Goal: Task Accomplishment & Management: Use online tool/utility

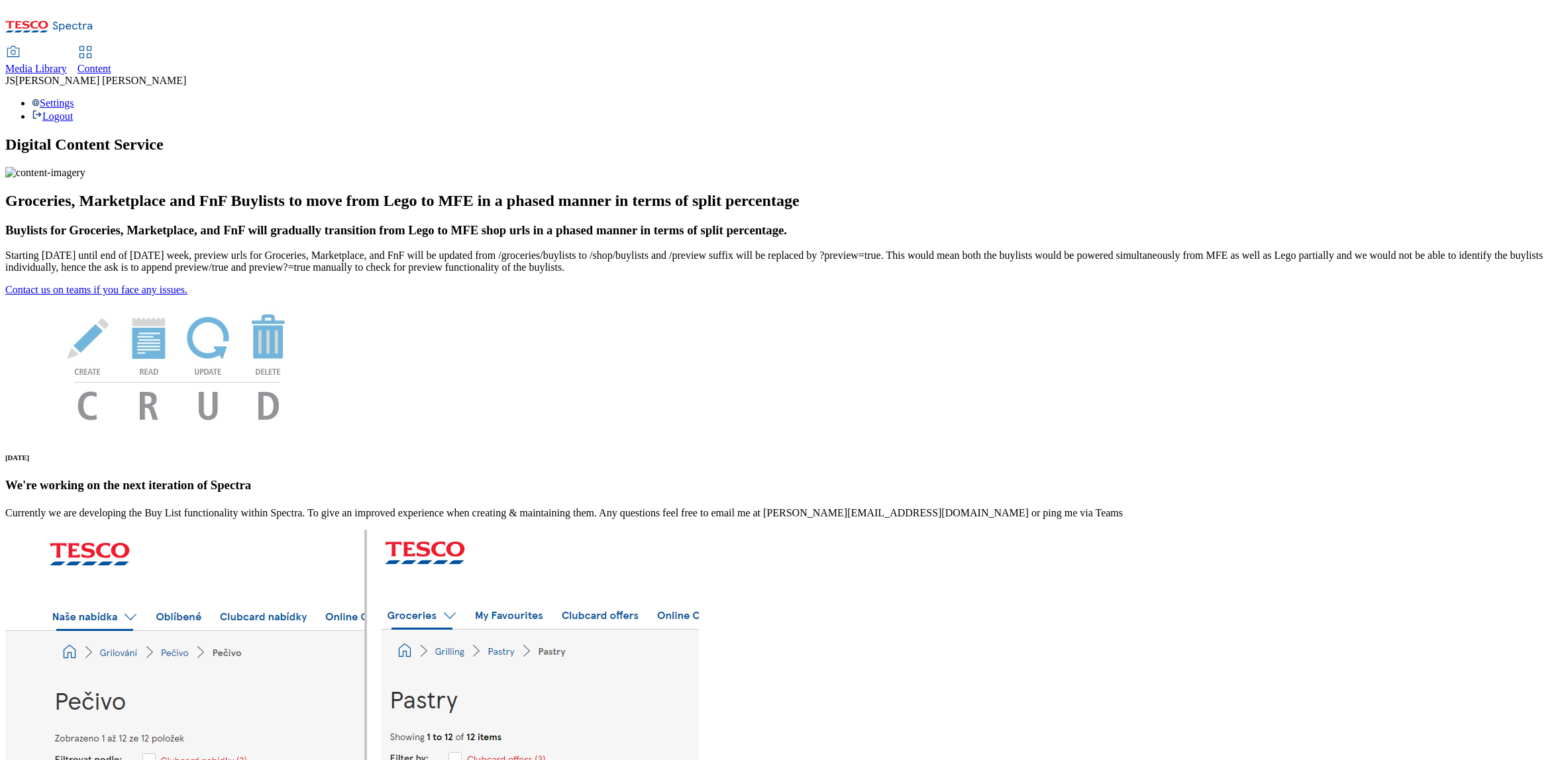
click at [94, 44] on icon at bounding box center [85, 51] width 16 height 16
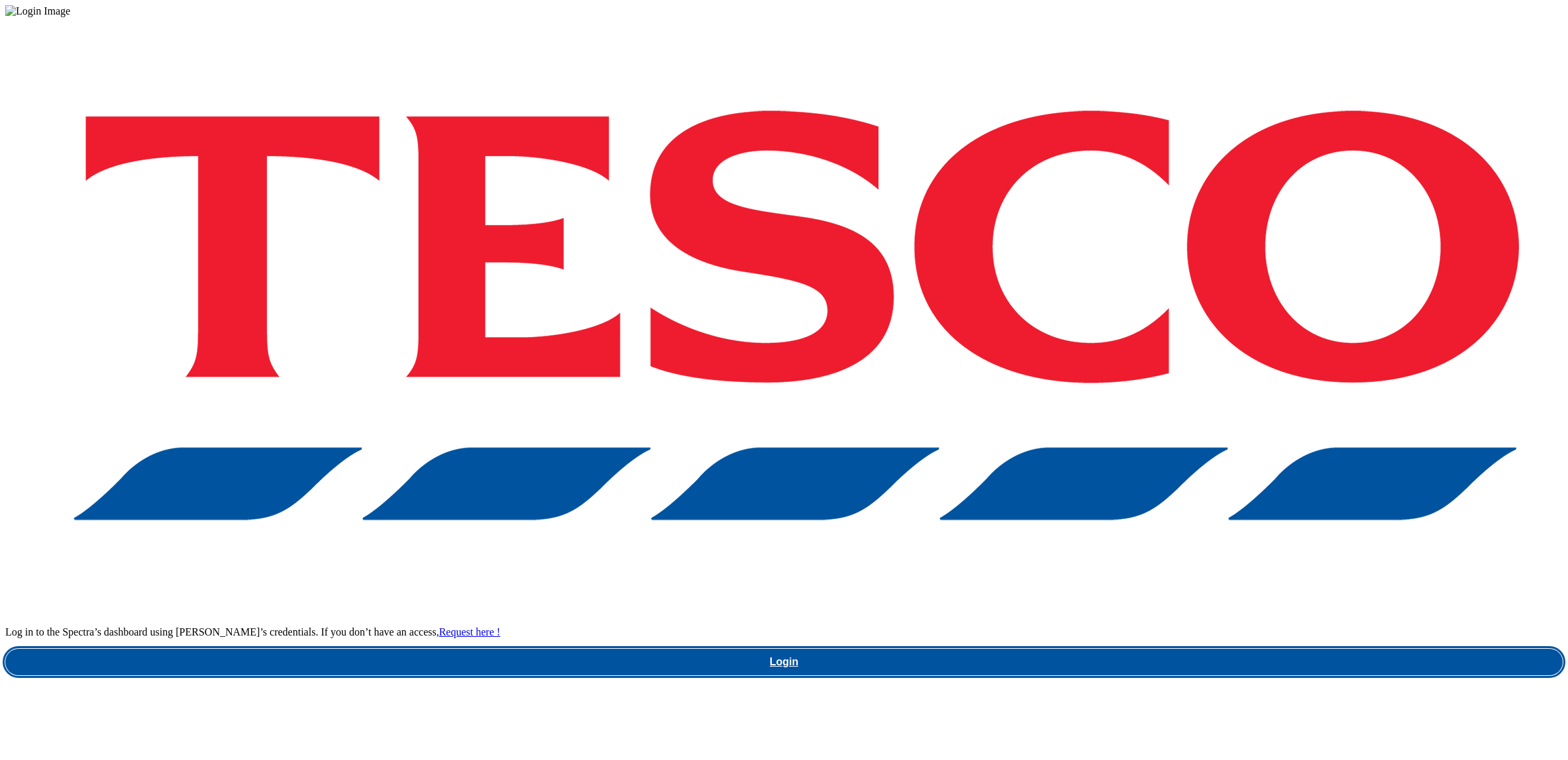
click at [1150, 649] on link "Login" at bounding box center [784, 662] width 1557 height 26
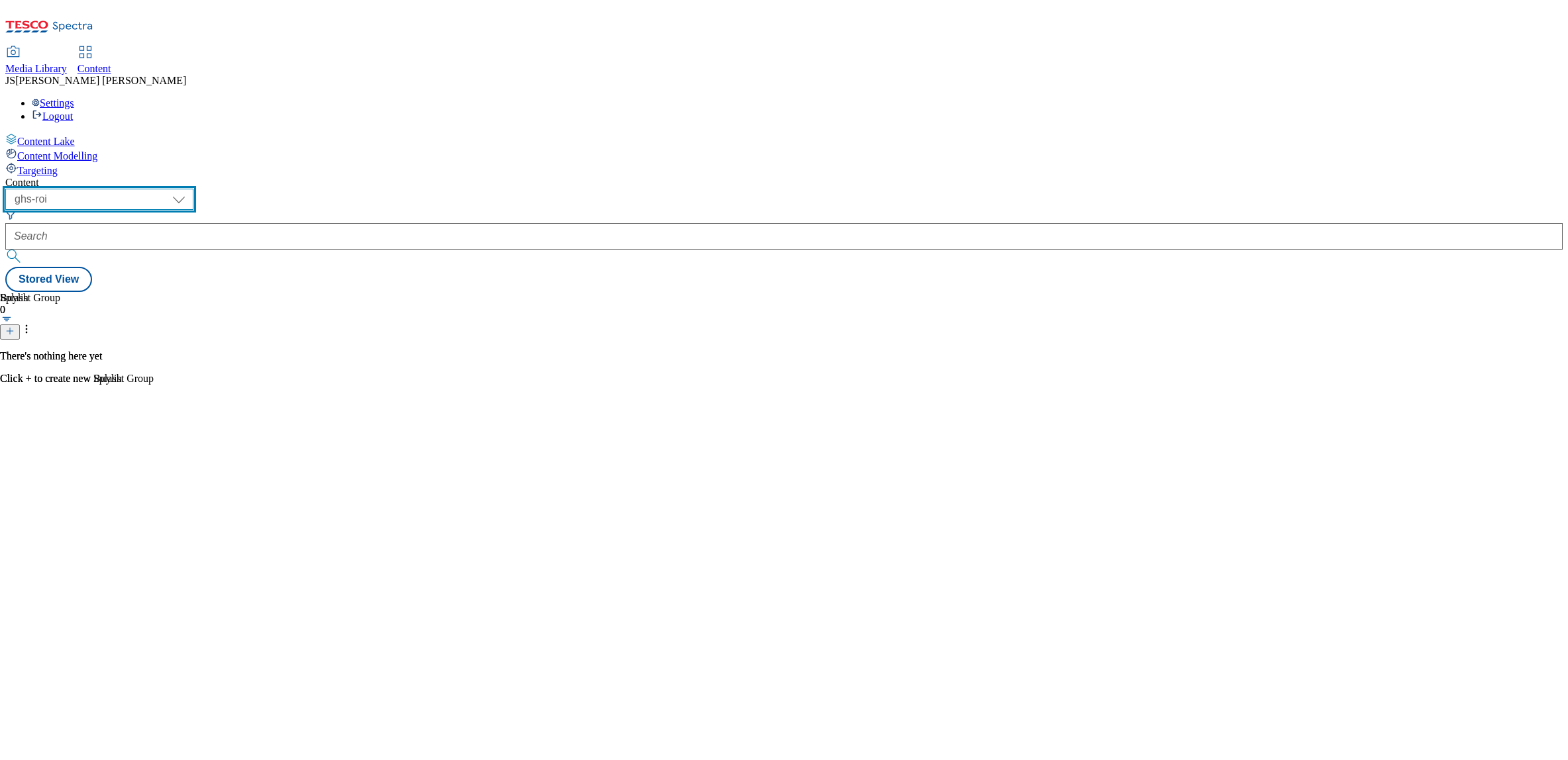
click at [194, 189] on select "ghs-roi ghs-uk ighs-cz ighs-hu ighs-sk phones-uk" at bounding box center [99, 199] width 188 height 22
select select "ghs-uk"
click at [172, 189] on select "ghs-roi ghs-uk ighs-cz ighs-hu ighs-sk phones-uk" at bounding box center [99, 199] width 188 height 22
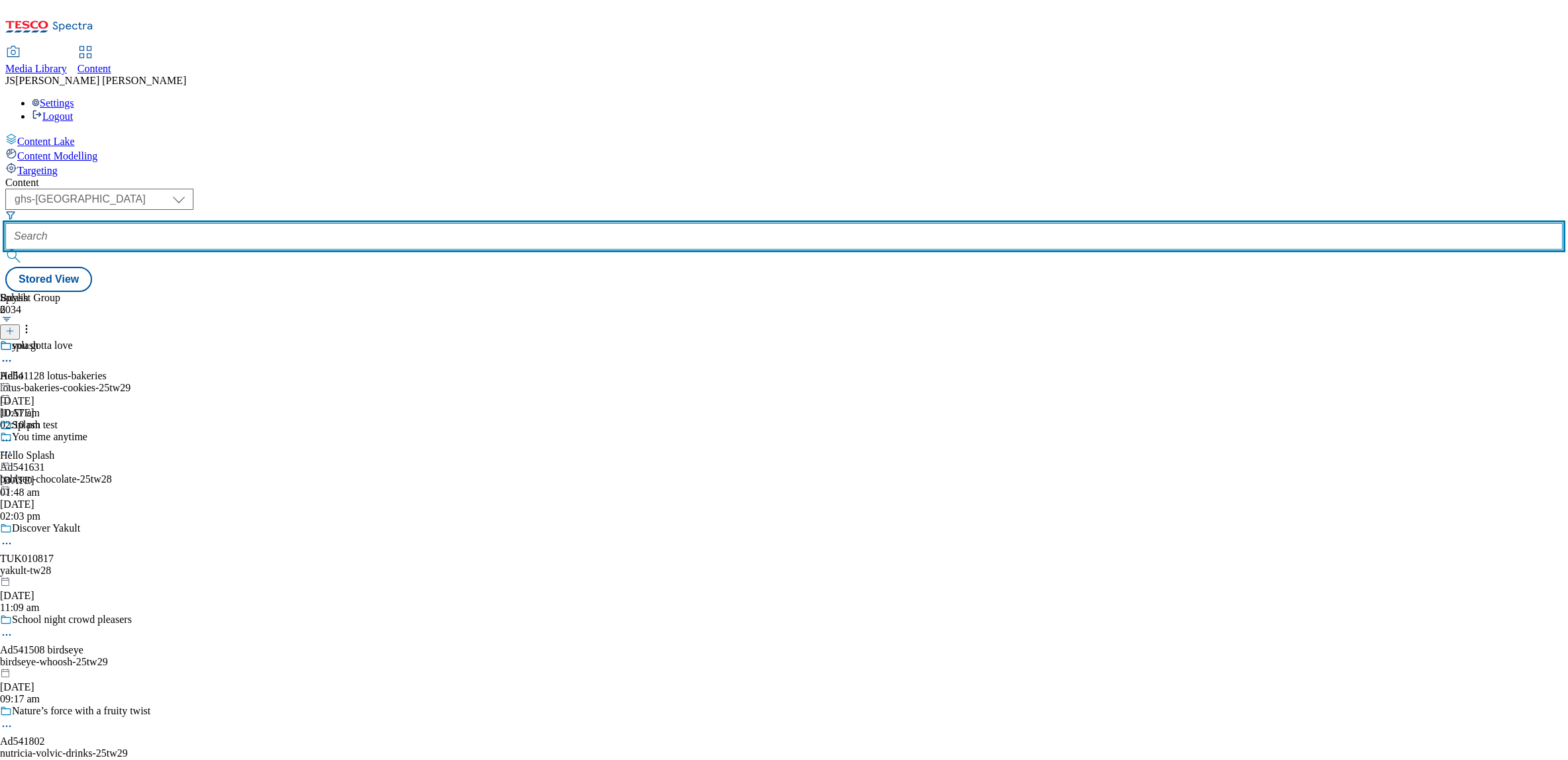
click at [321, 223] on input "text" at bounding box center [784, 236] width 1557 height 26
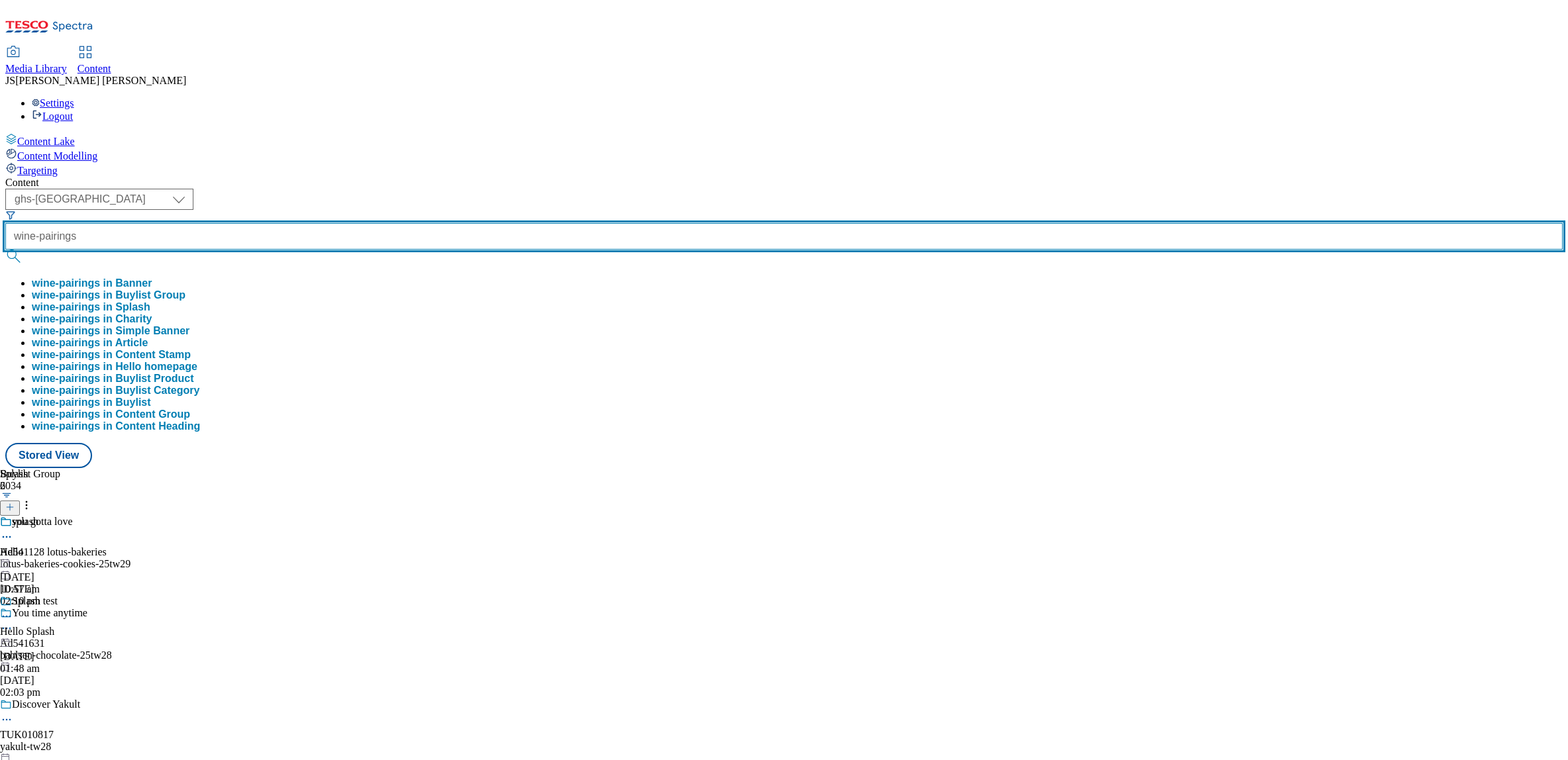
type input "wine-pairings"
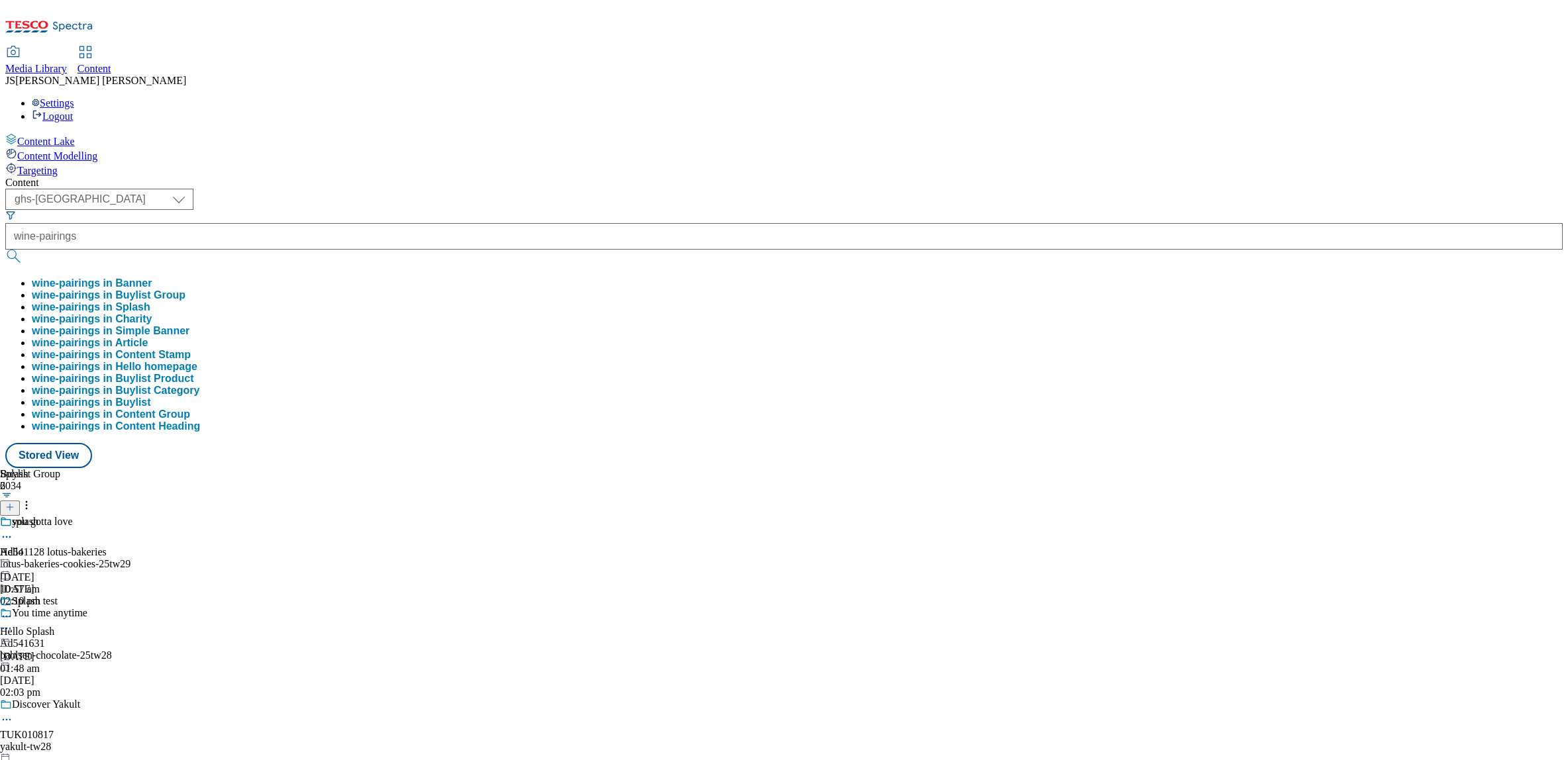
click at [185, 289] on button "wine-pairings in Buylist Group" at bounding box center [109, 295] width 154 height 12
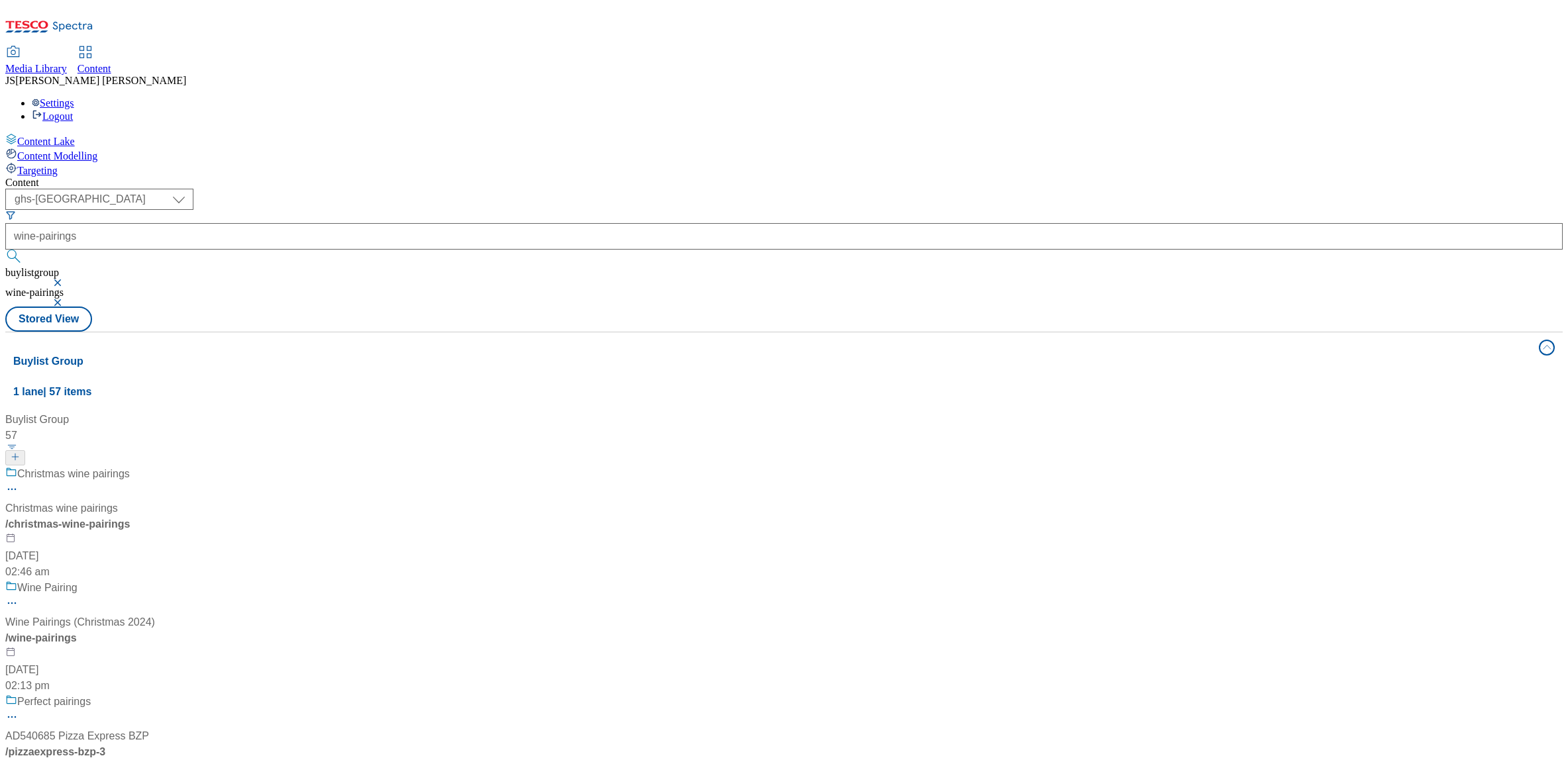
scroll to position [136, 0]
click at [178, 580] on div "Wine Pairing Wine Pairings (Christmas 2024) / wine-pairings 5 Nov 2024 02:13 pm" at bounding box center [92, 637] width 172 height 114
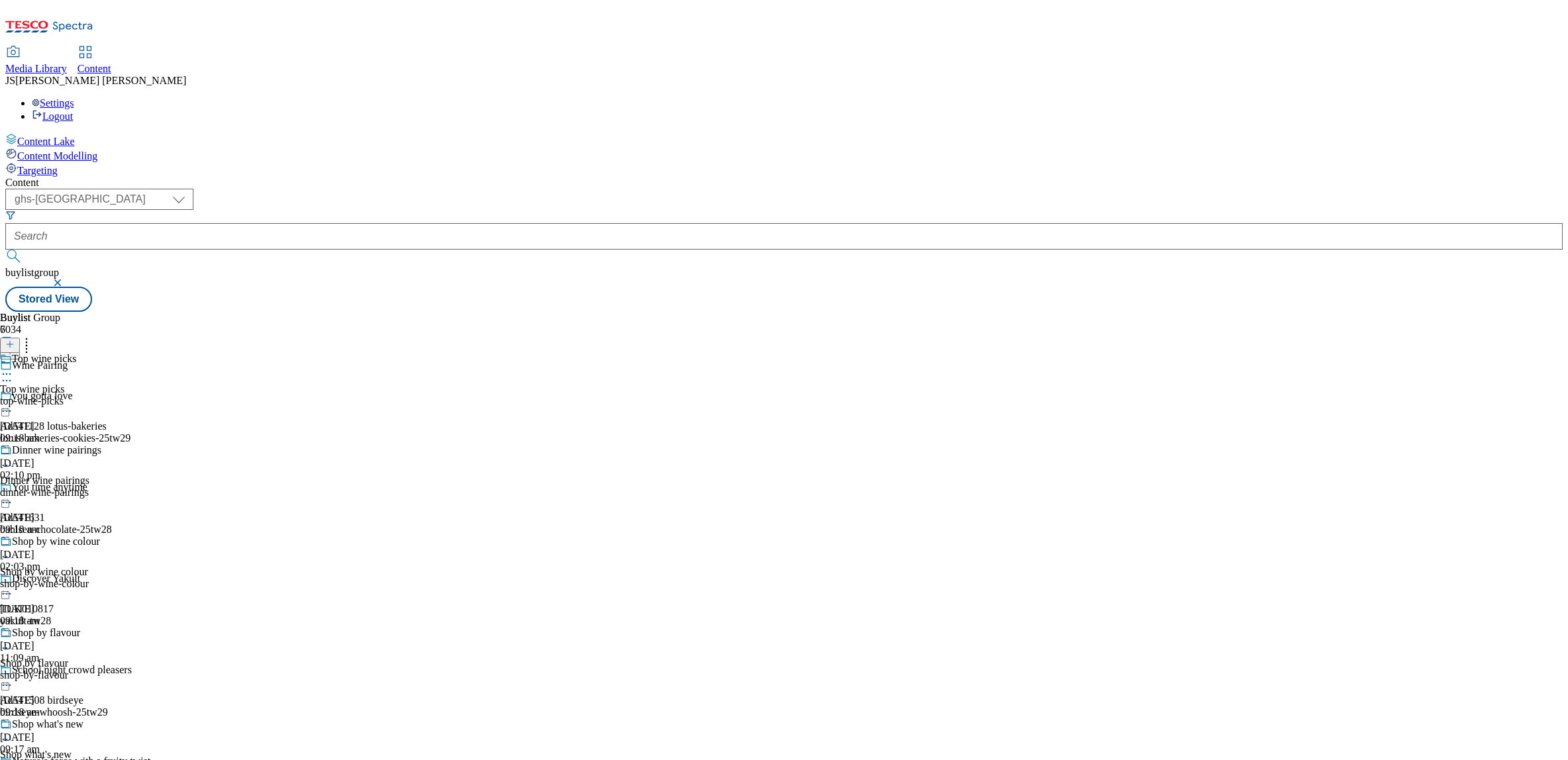
click at [105, 395] on div "top-wine-picks" at bounding box center [52, 401] width 105 height 12
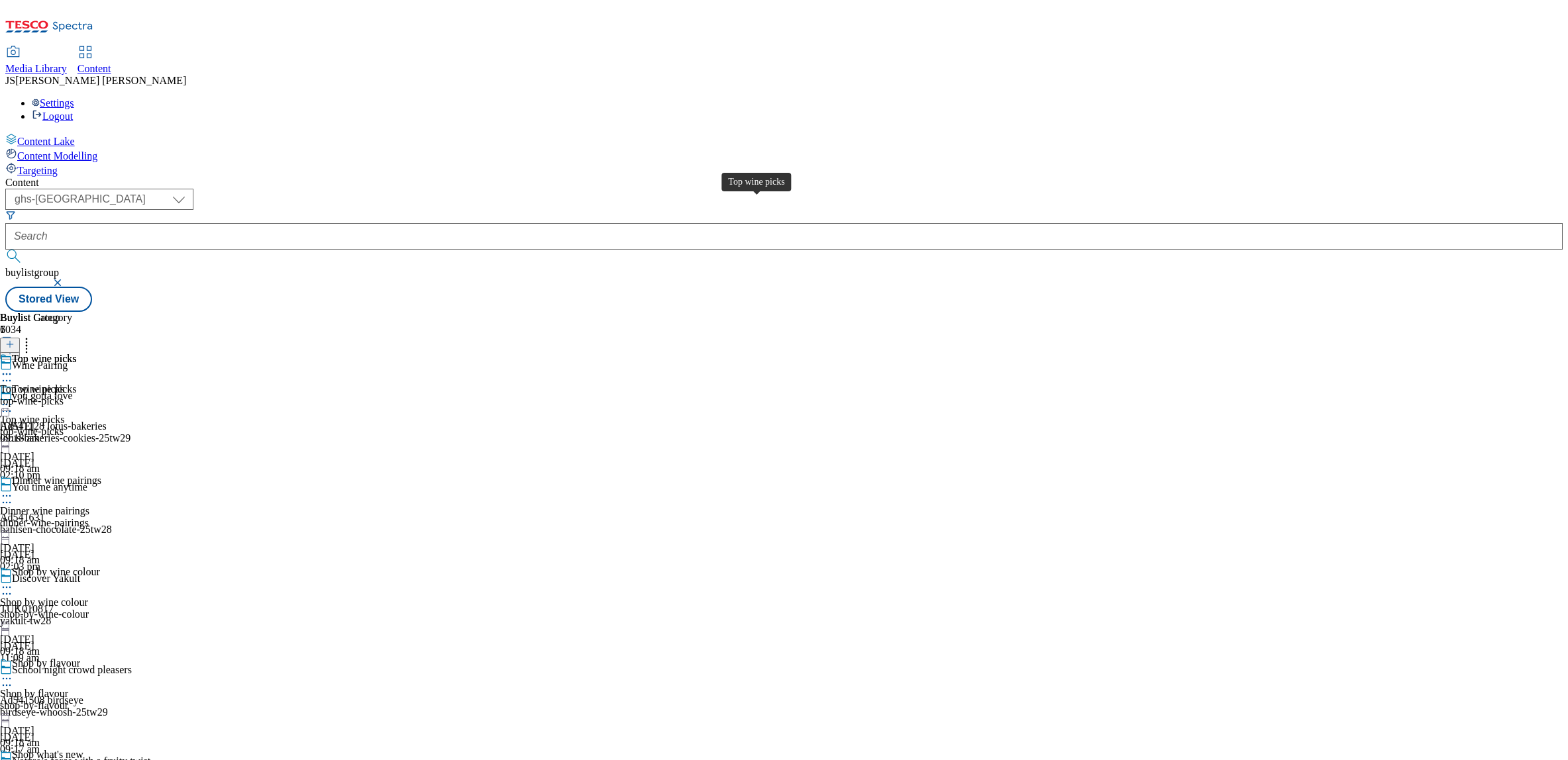
click at [77, 353] on span "Top wine picks" at bounding box center [44, 360] width 65 height 15
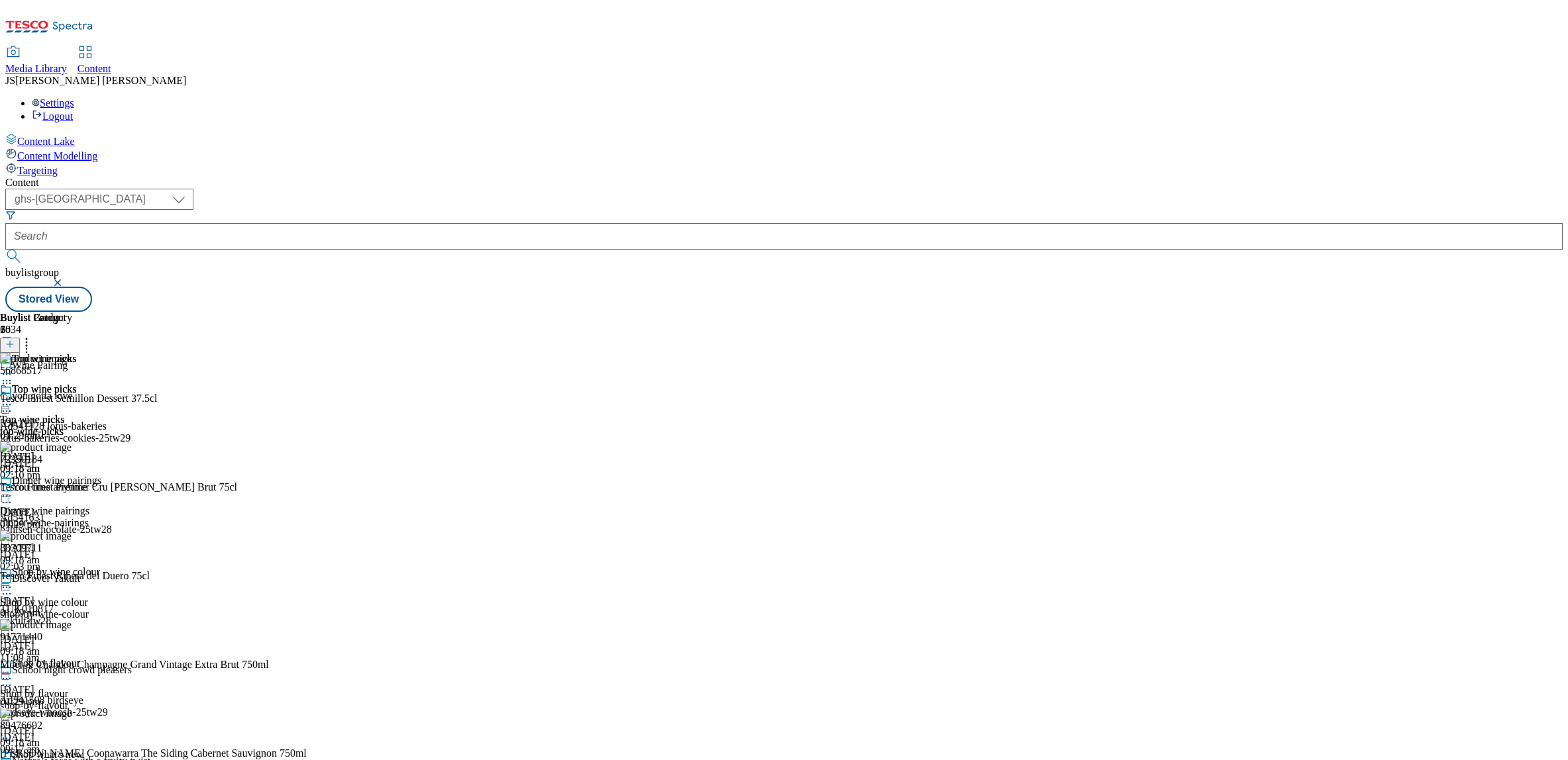
click at [13, 398] on icon at bounding box center [7, 404] width 13 height 13
click at [83, 549] on span "Un-publish" at bounding box center [62, 554] width 42 height 10
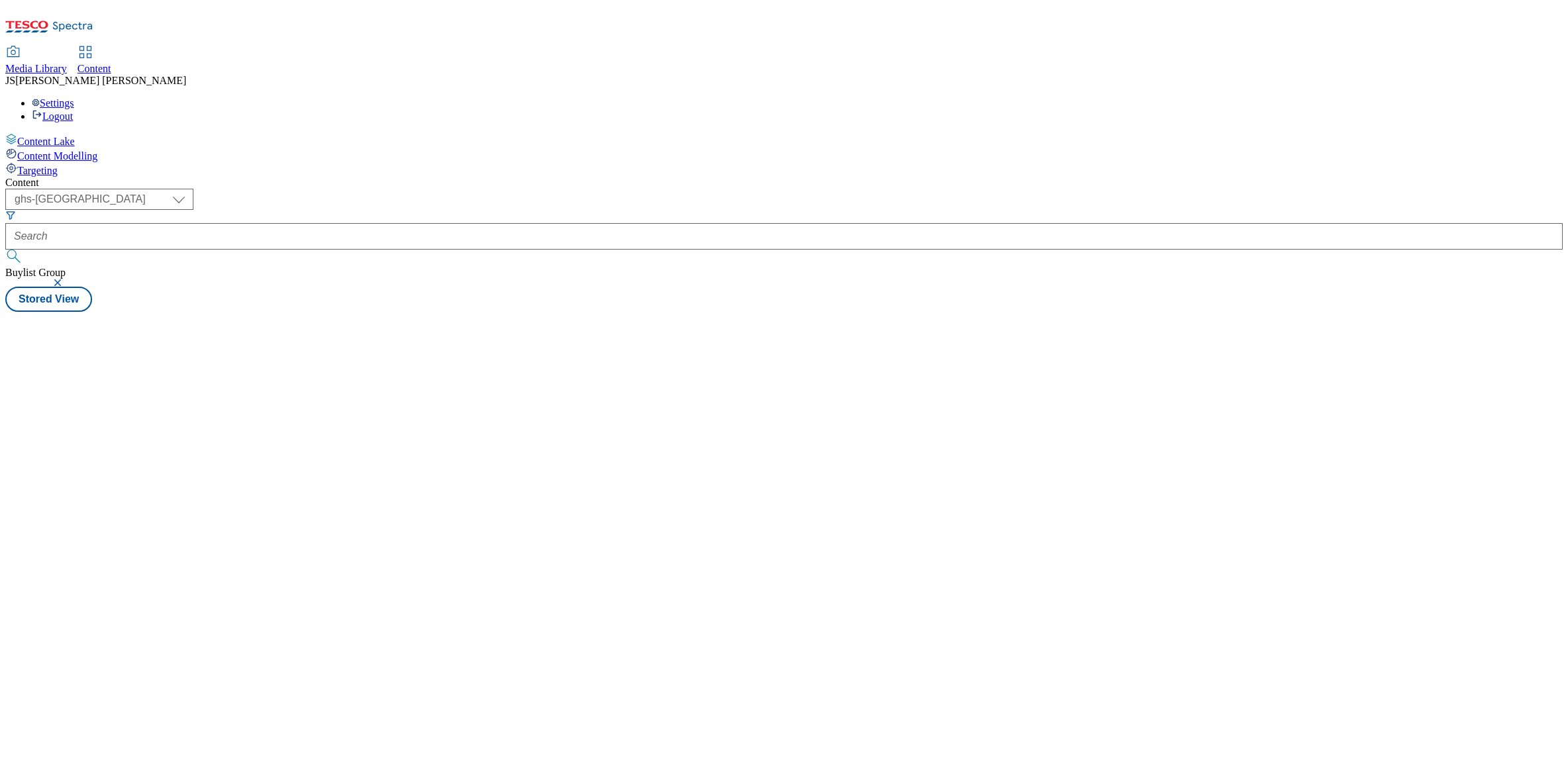
select select "ghs-[GEOGRAPHIC_DATA]"
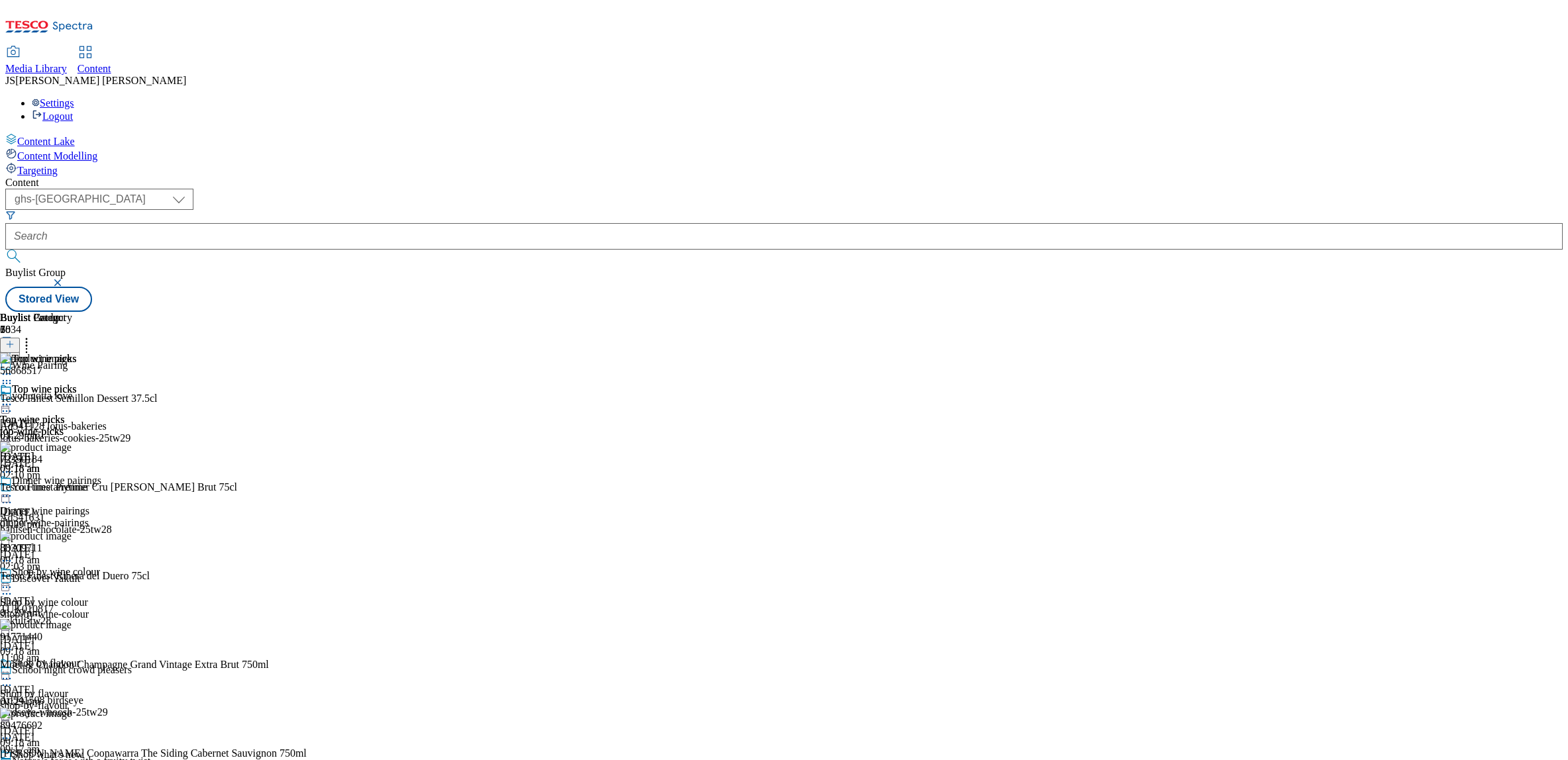
click at [13, 398] on icon at bounding box center [7, 404] width 13 height 13
click at [83, 549] on span "Un-publish" at bounding box center [62, 554] width 42 height 10
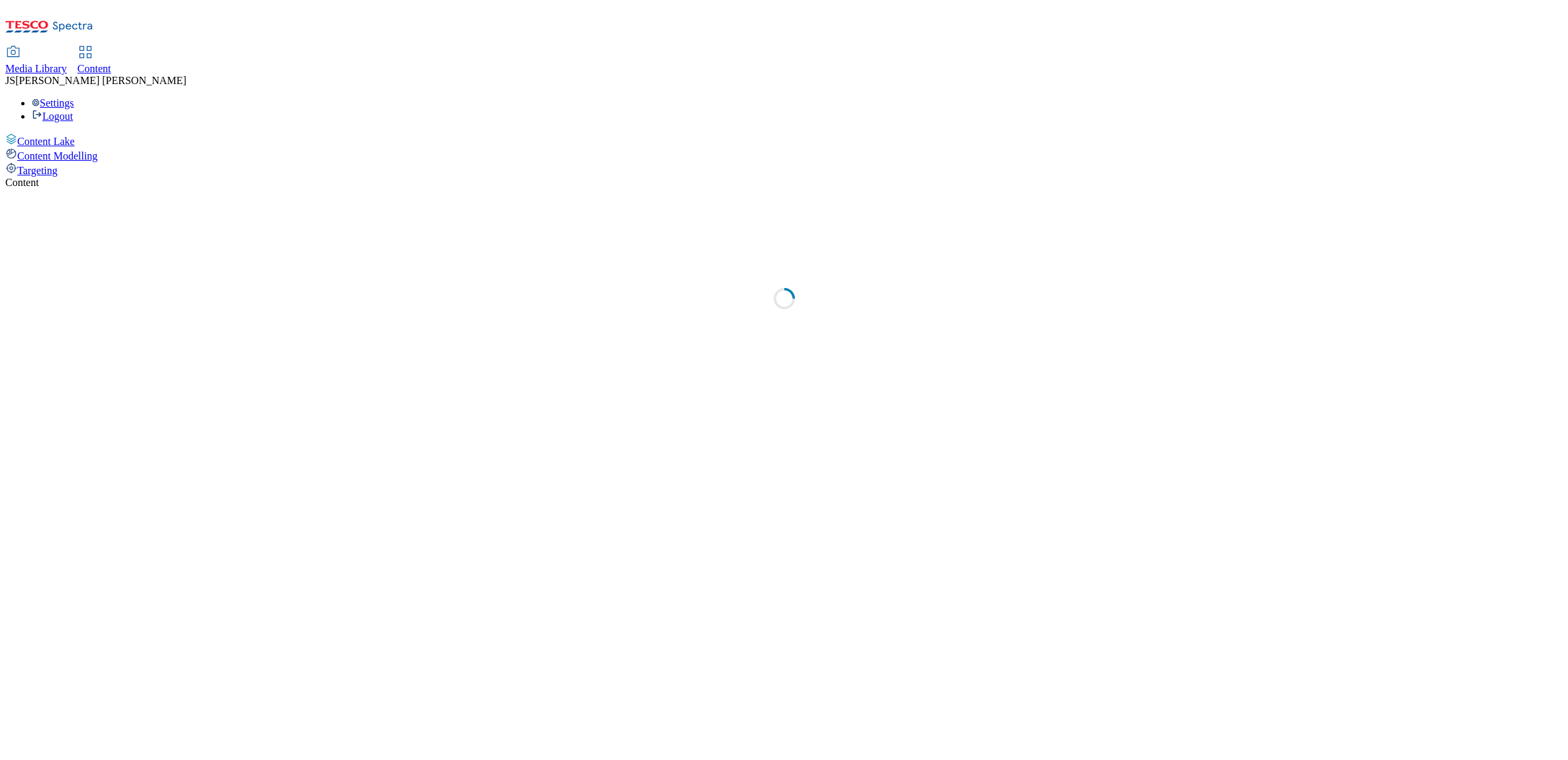
select select "ghs-[GEOGRAPHIC_DATA]"
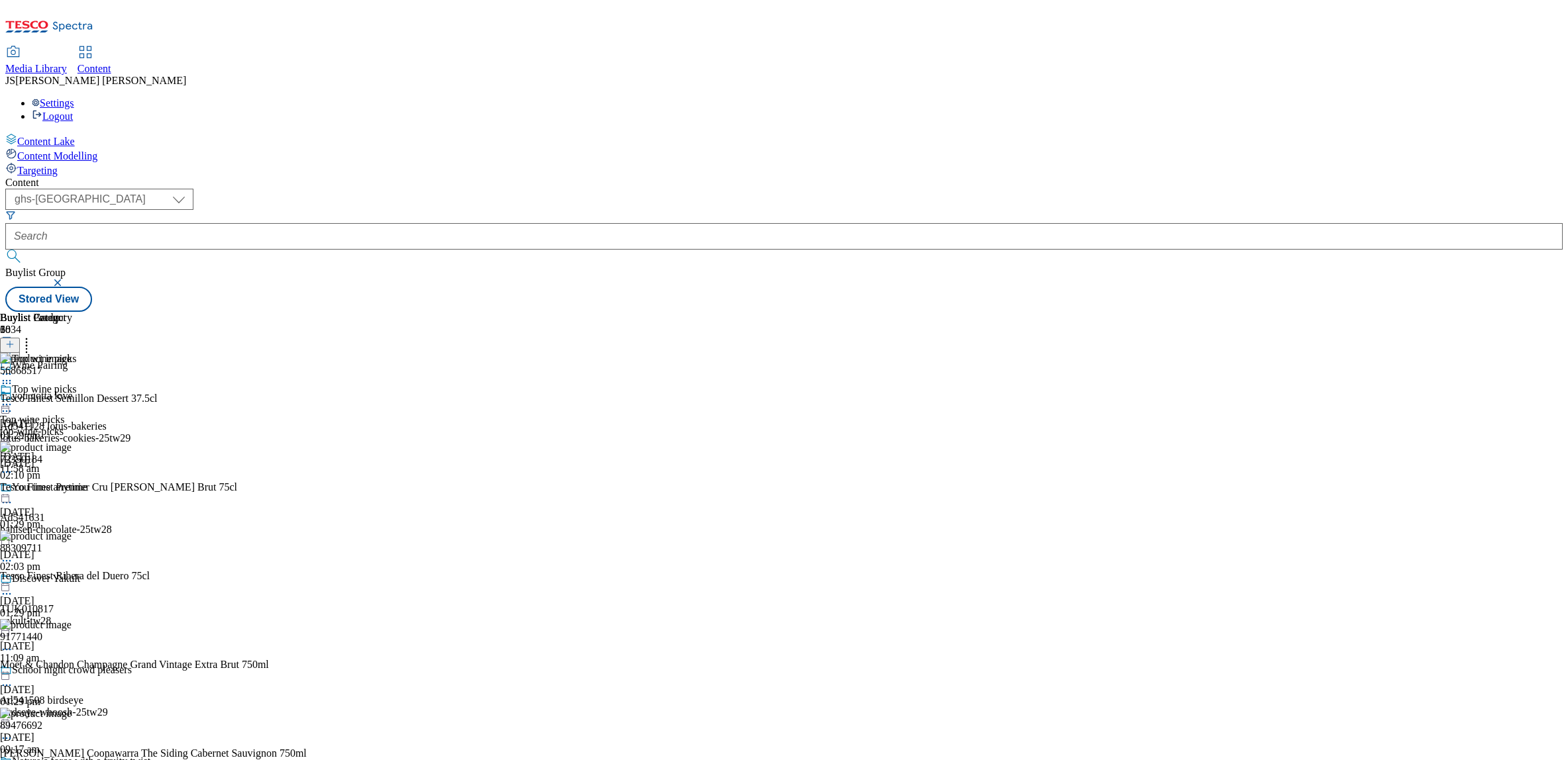
click at [77, 384] on div "Top wine picks Top wine picks top-wine-picks 24 Aug 2025 11:58 am" at bounding box center [38, 430] width 77 height 92
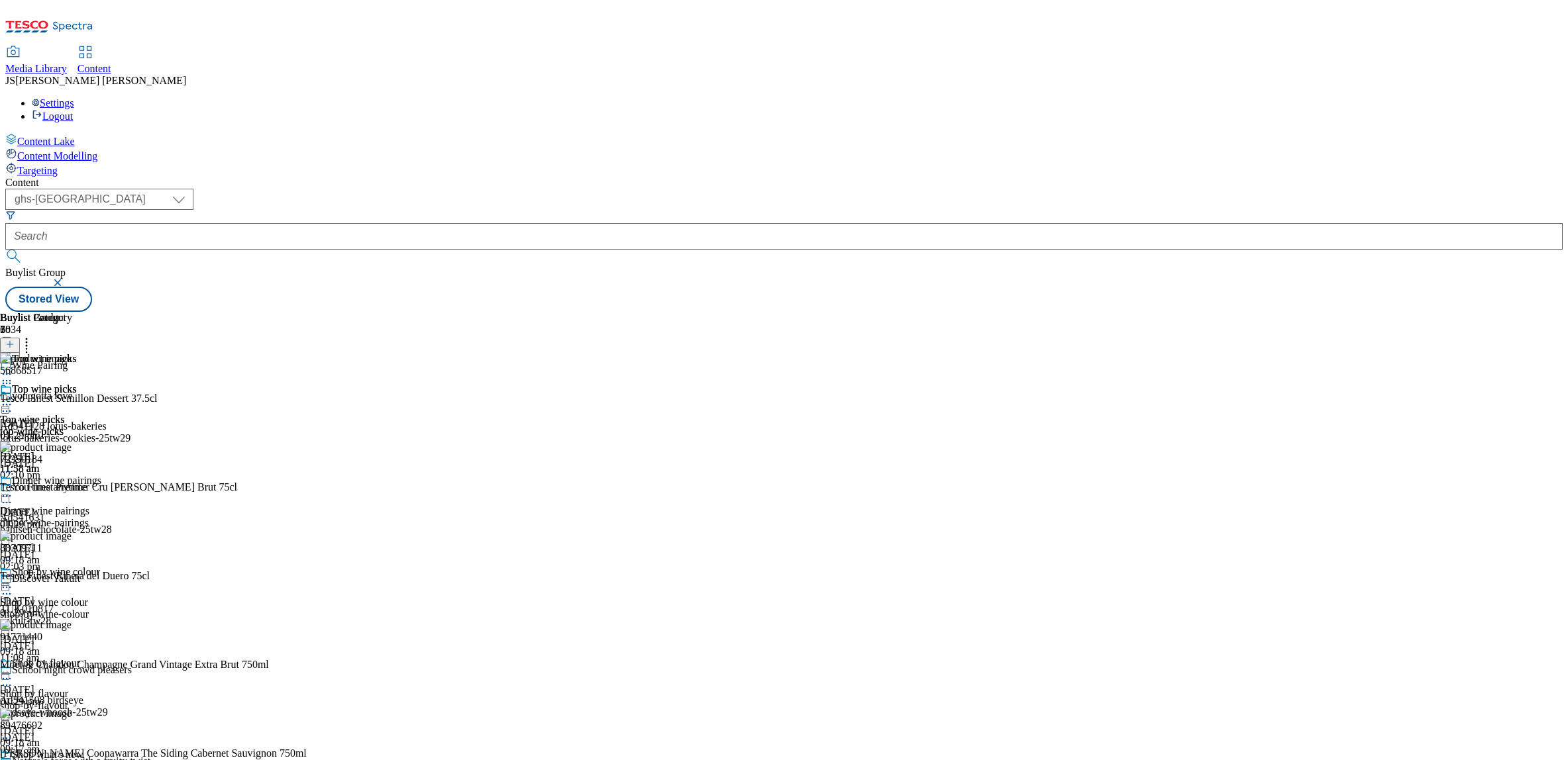
click at [13, 398] on icon at bounding box center [7, 404] width 13 height 13
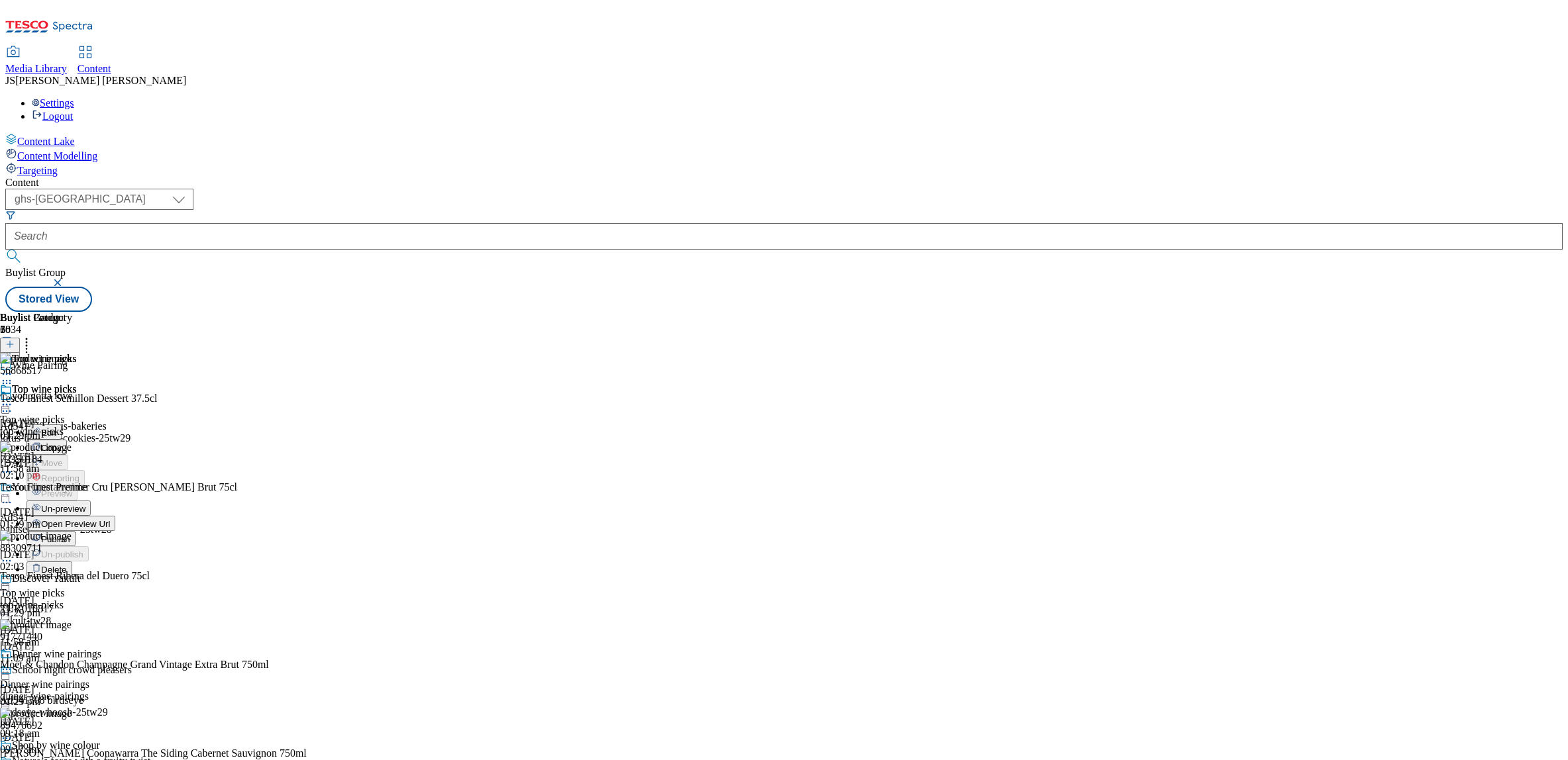
click at [85, 504] on span "Un-preview" at bounding box center [63, 508] width 44 height 10
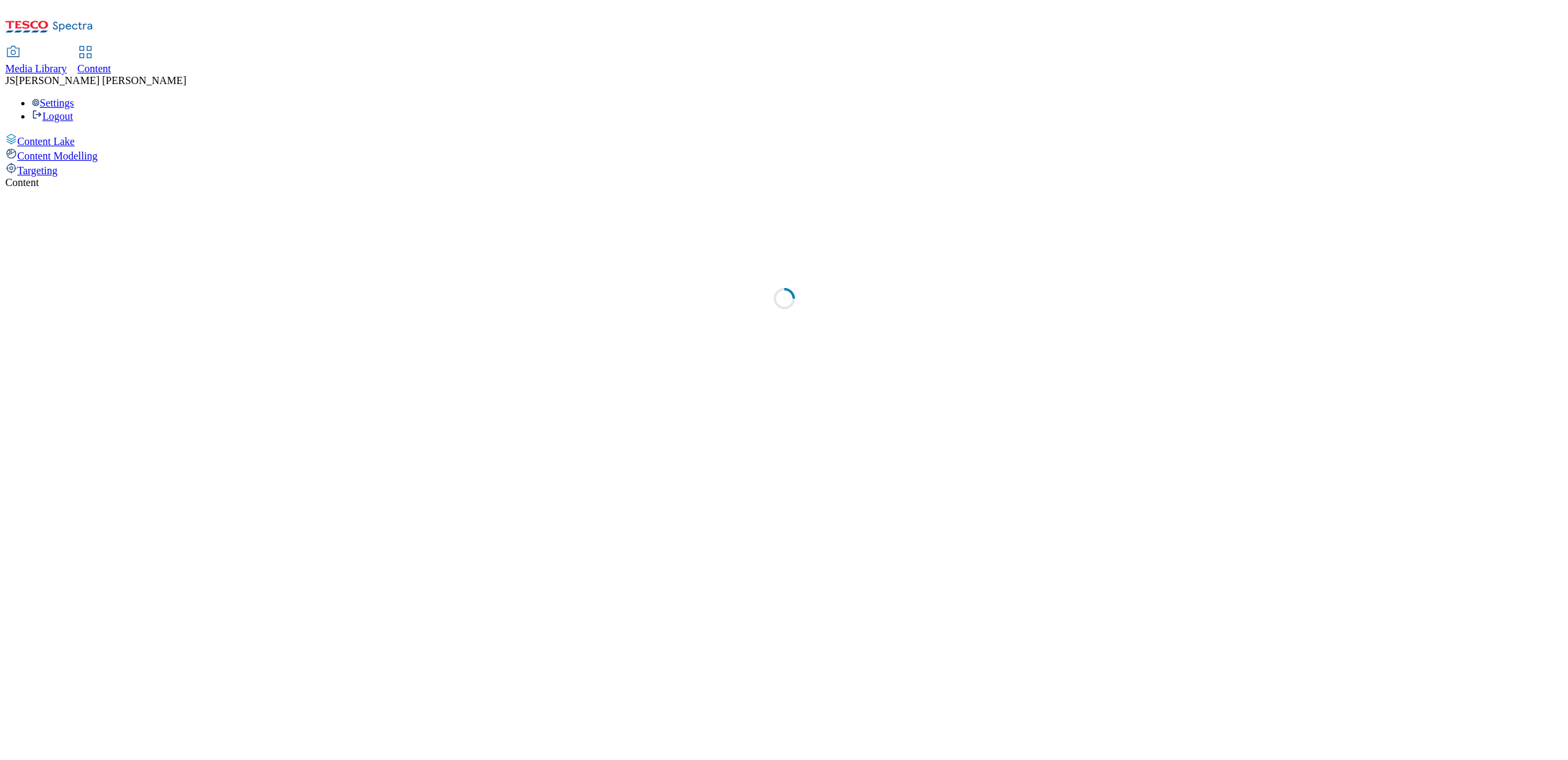
select select "ghs-[GEOGRAPHIC_DATA]"
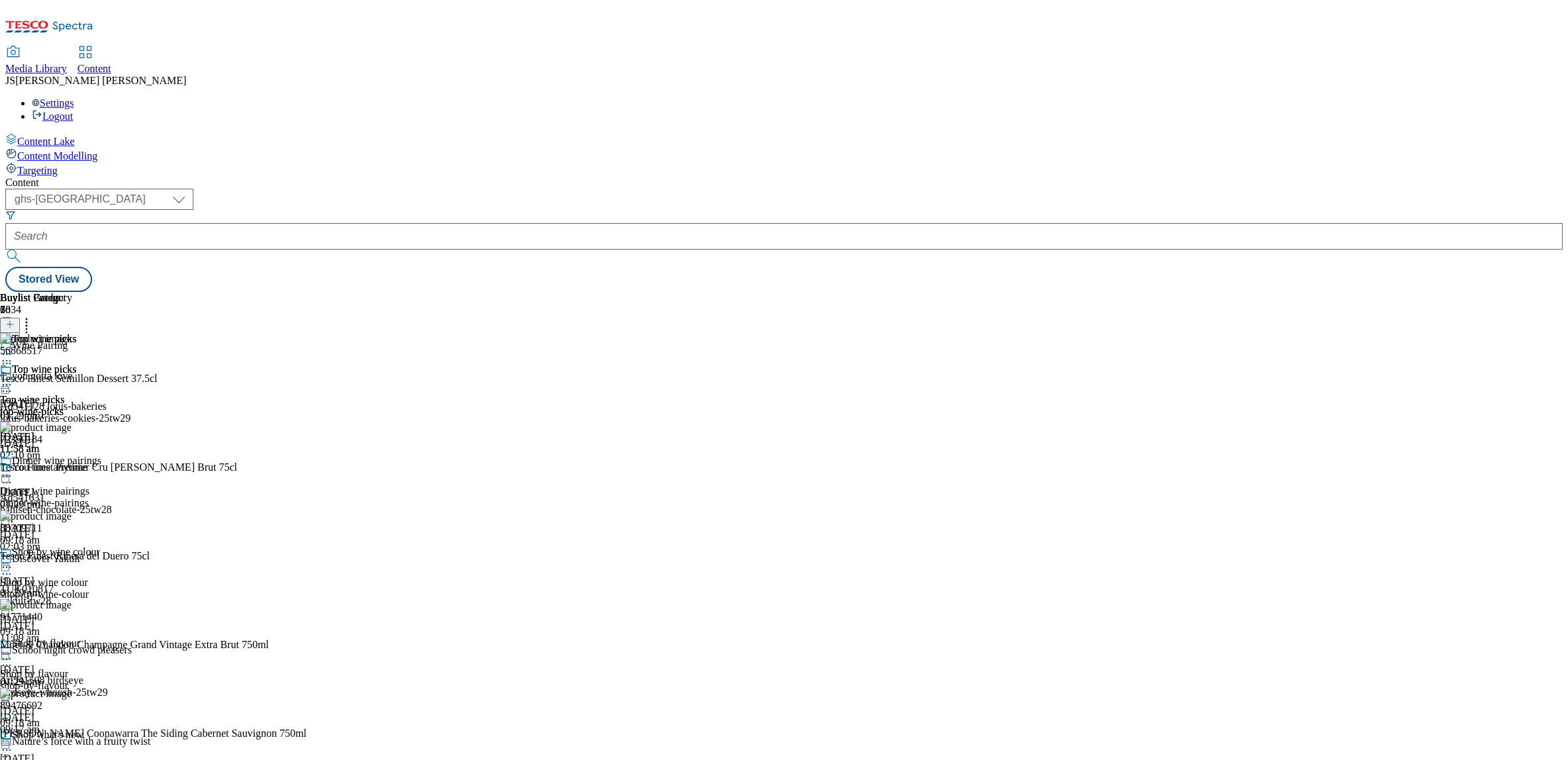
click at [13, 378] on icon at bounding box center [7, 385] width 13 height 13
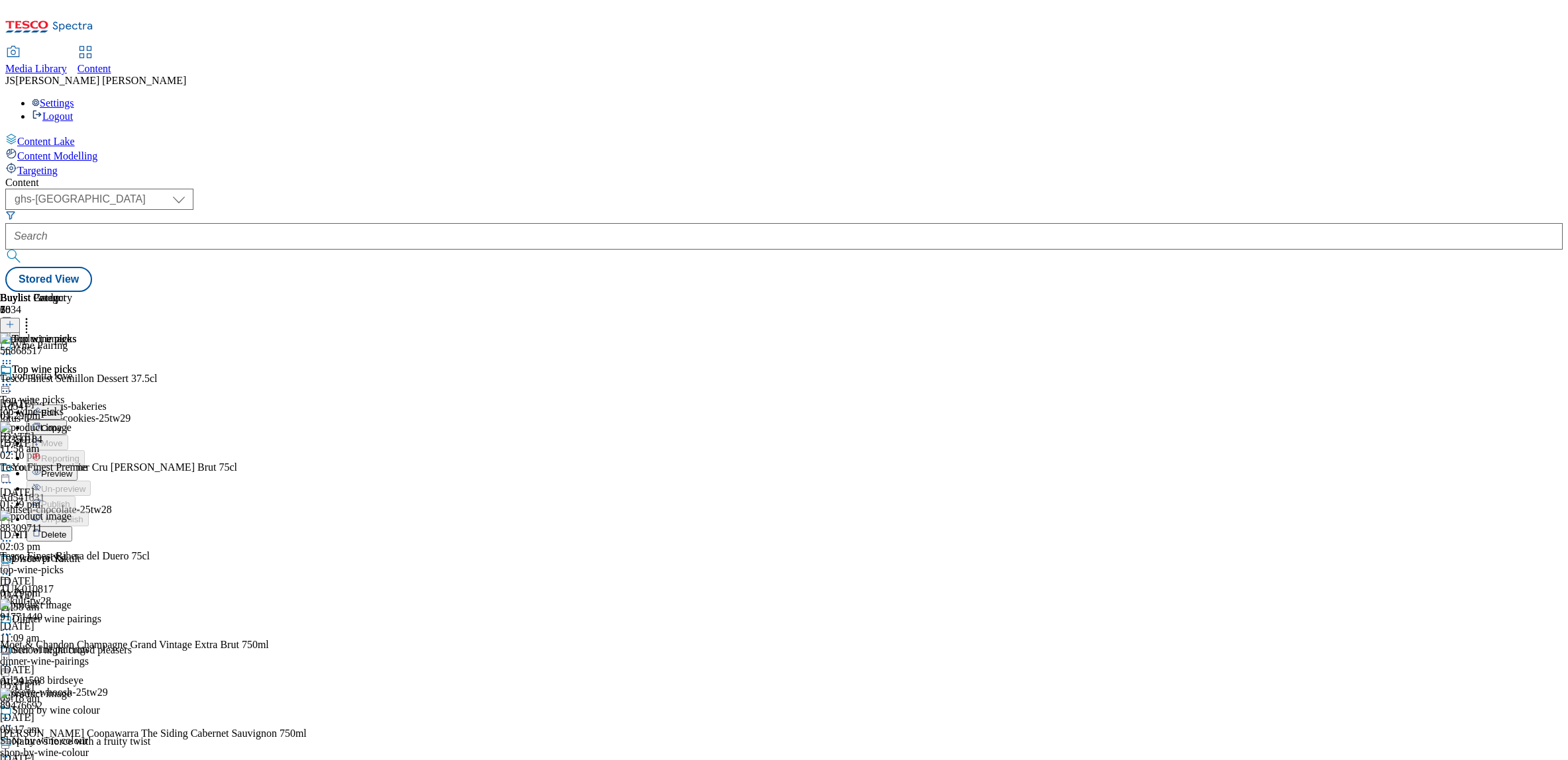
click at [77, 406] on div "top-wine-picks" at bounding box center [38, 412] width 77 height 12
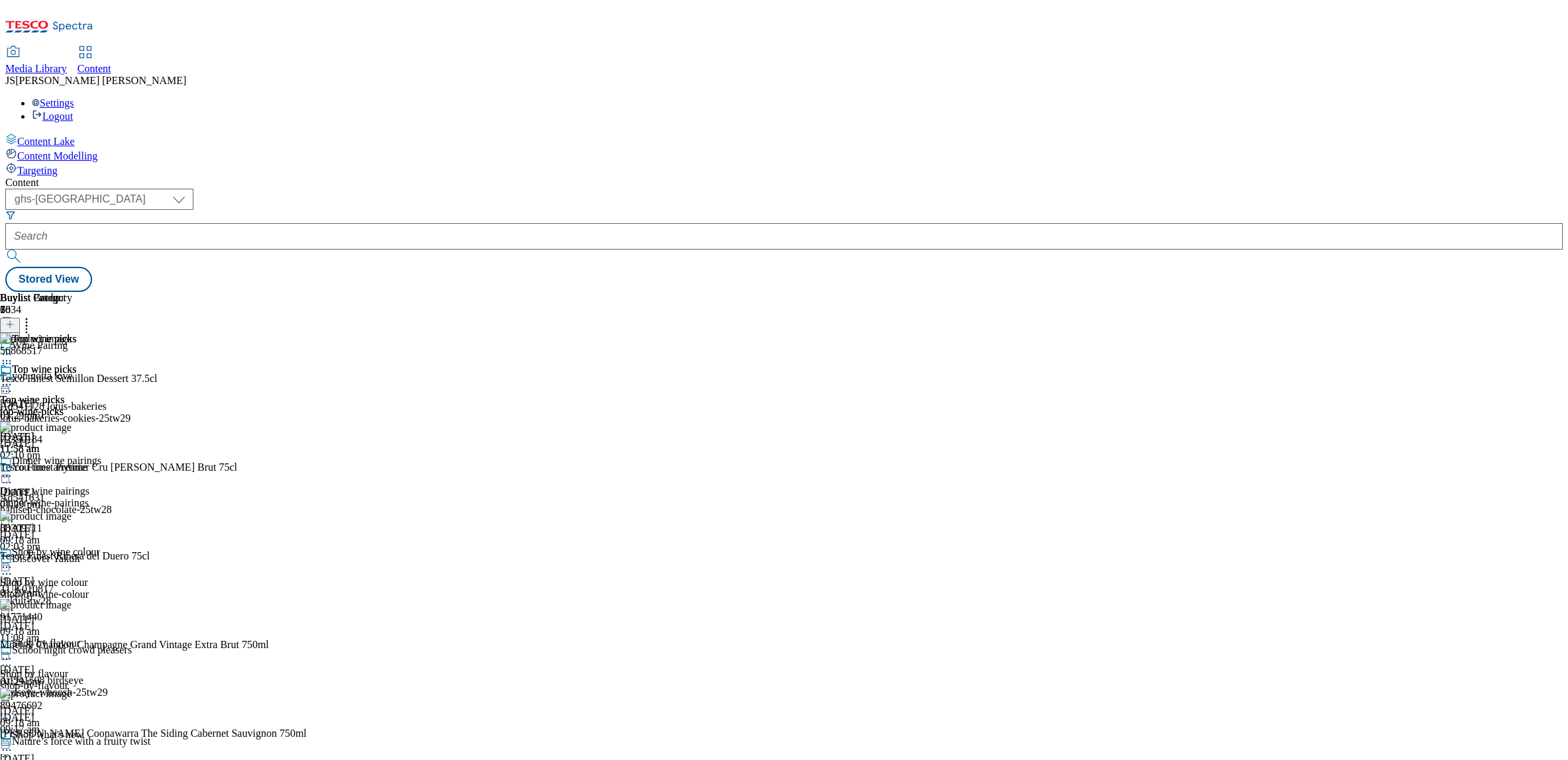
click at [15, 320] on icon at bounding box center [10, 325] width 9 height 9
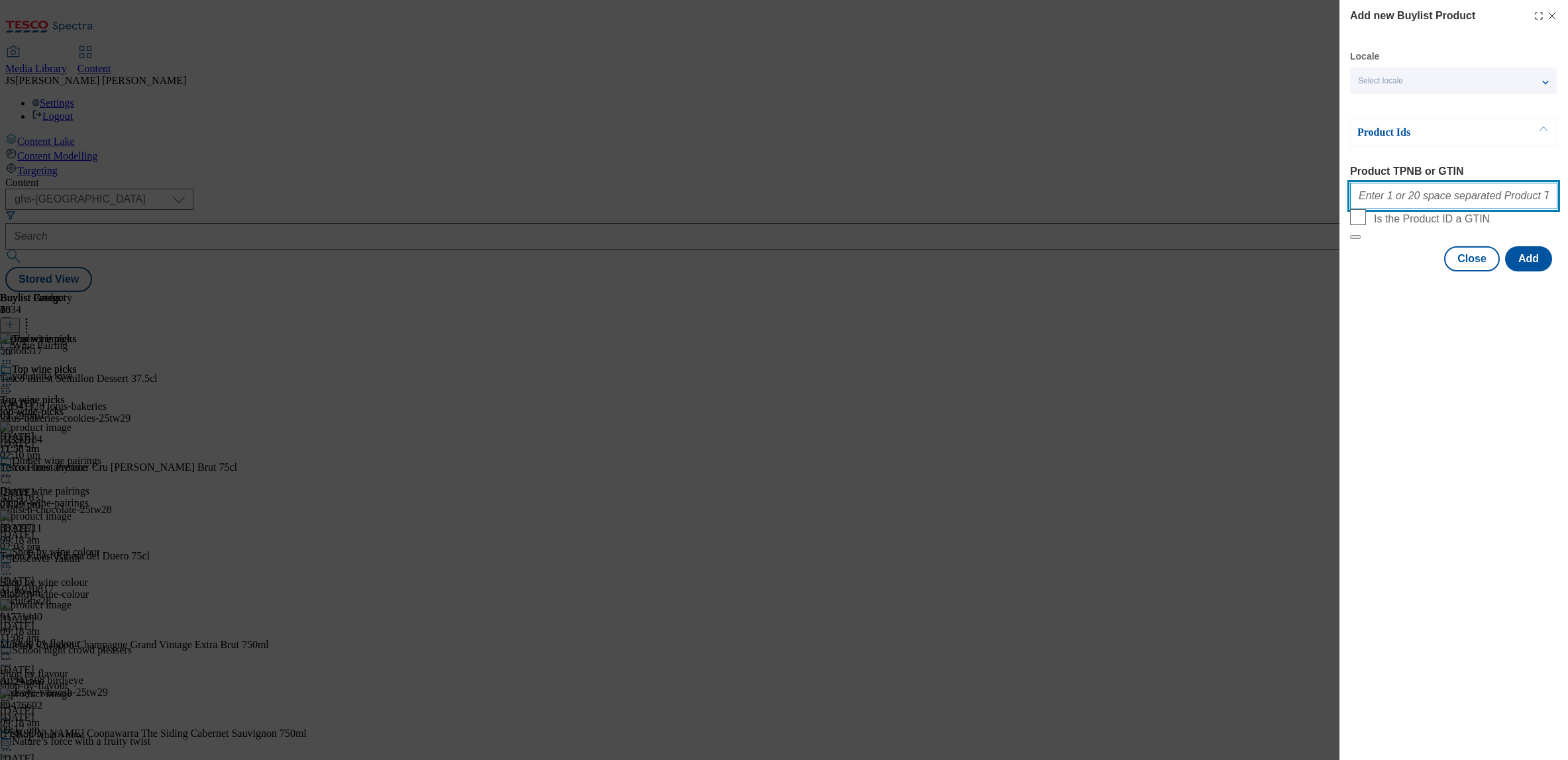
click at [1418, 198] on input "Product TPNB or GTIN" at bounding box center [1453, 196] width 207 height 26
paste input ""88244683 85717647 84595716""
type input "88244683 85717647 84595716"
click at [1528, 271] on button "Add" at bounding box center [1528, 258] width 47 height 25
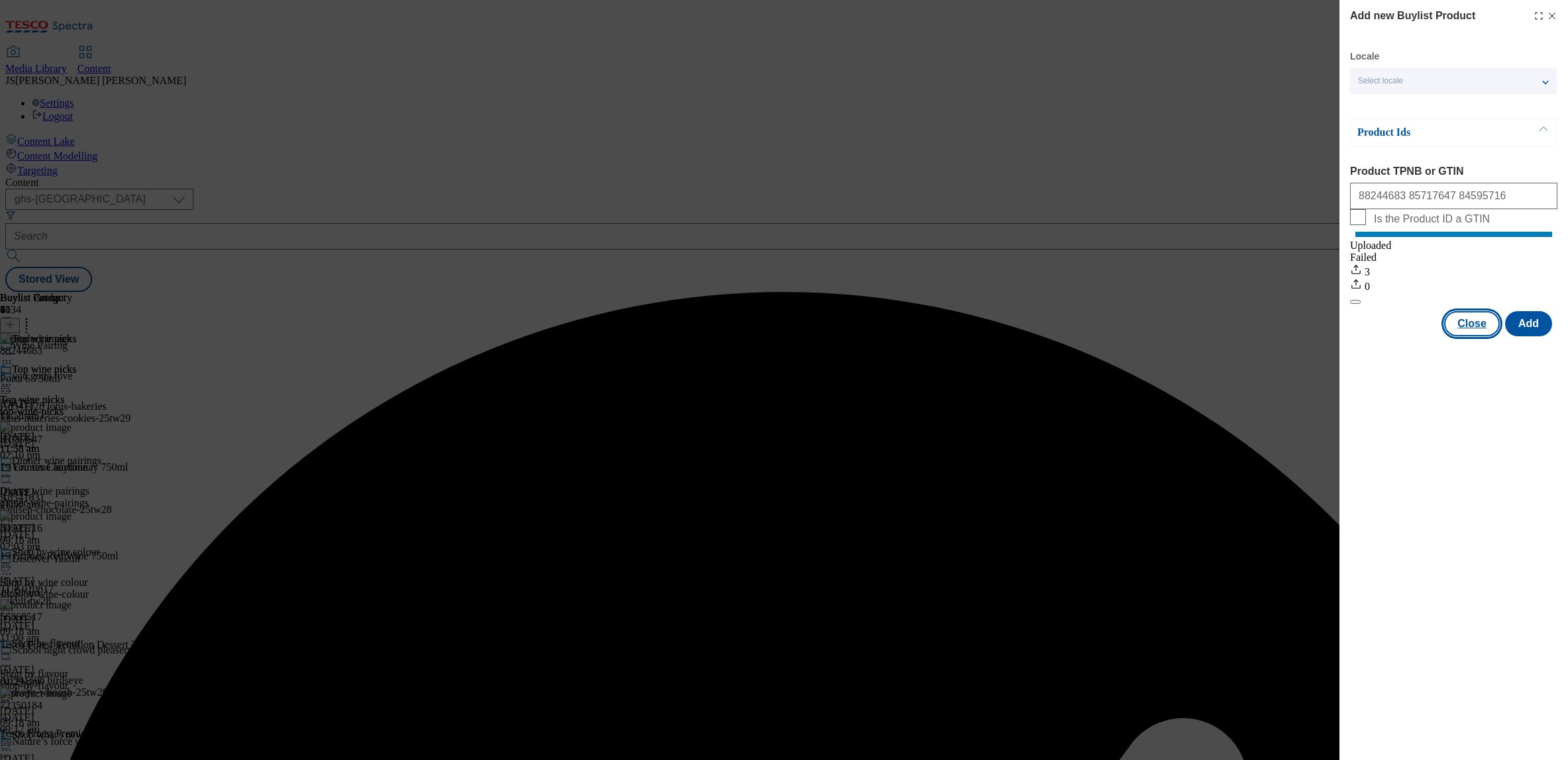
click at [1480, 336] on button "Close" at bounding box center [1471, 324] width 55 height 25
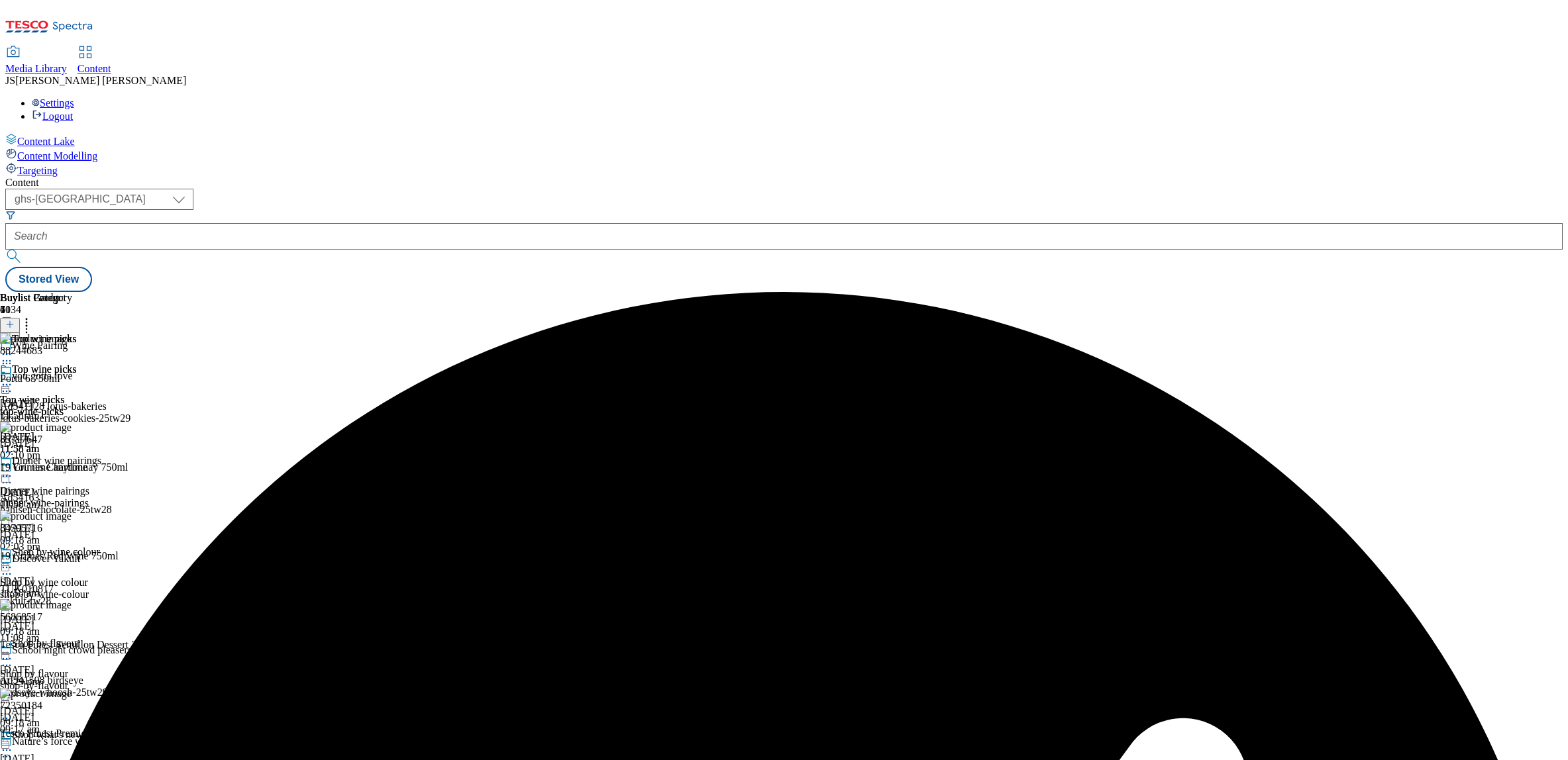
click at [33, 315] on icon at bounding box center [26, 322] width 13 height 13
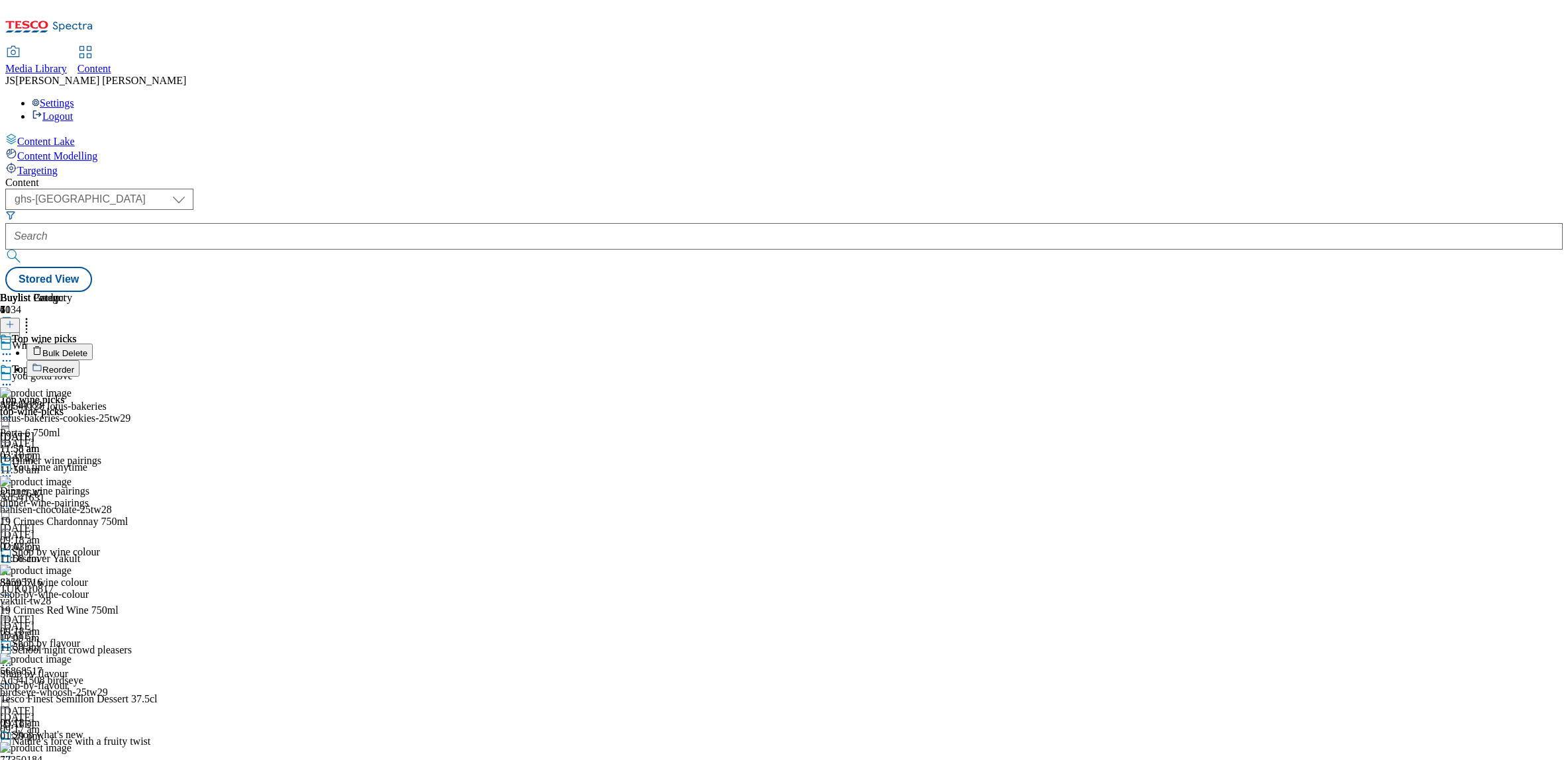
click at [74, 365] on span "Reorder" at bounding box center [58, 370] width 32 height 10
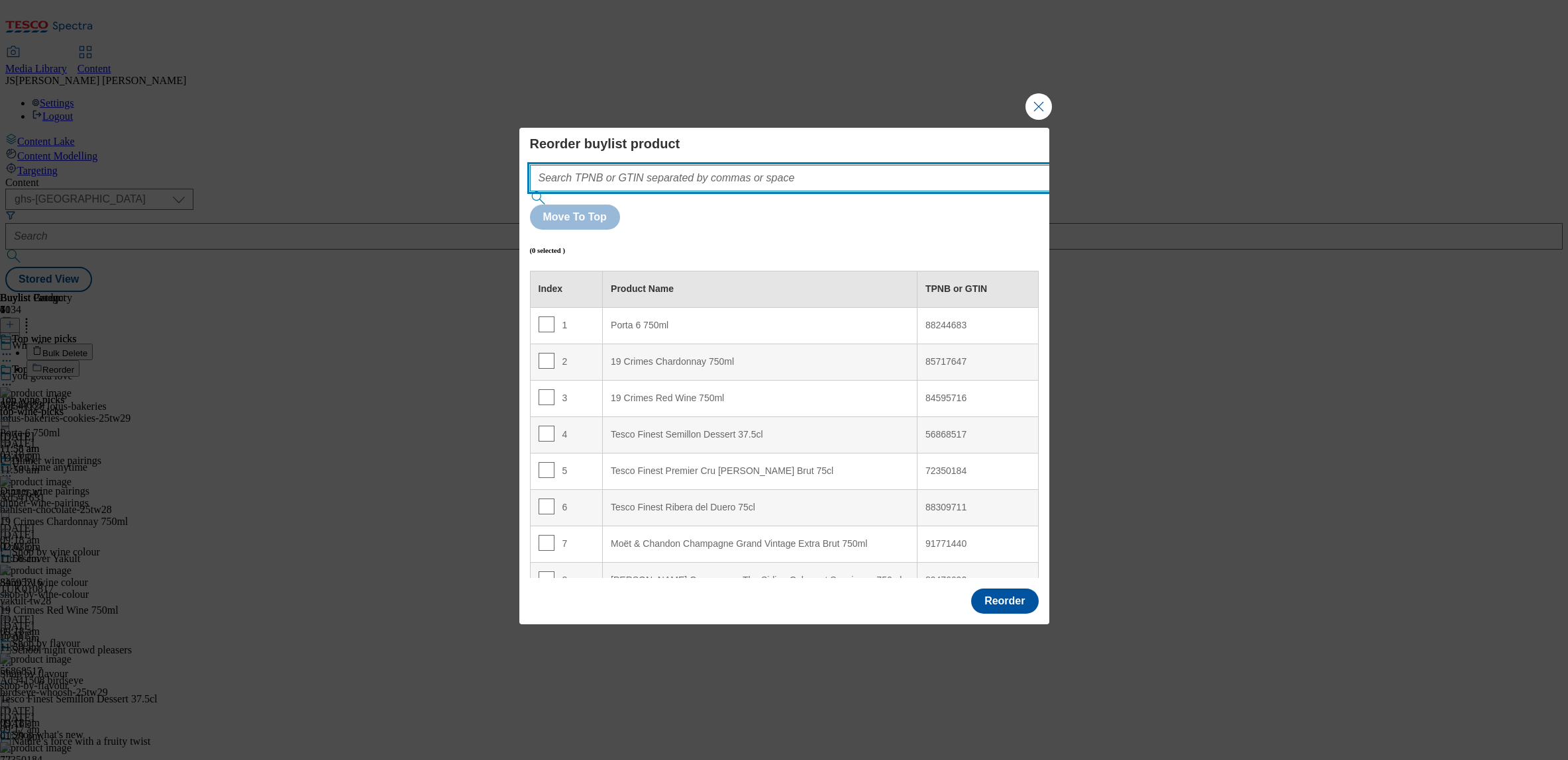
click at [743, 191] on input "Modal" at bounding box center [810, 178] width 560 height 26
paste input ""88244683 85717647 84595716""
type input "88244683 85717647 84595716"
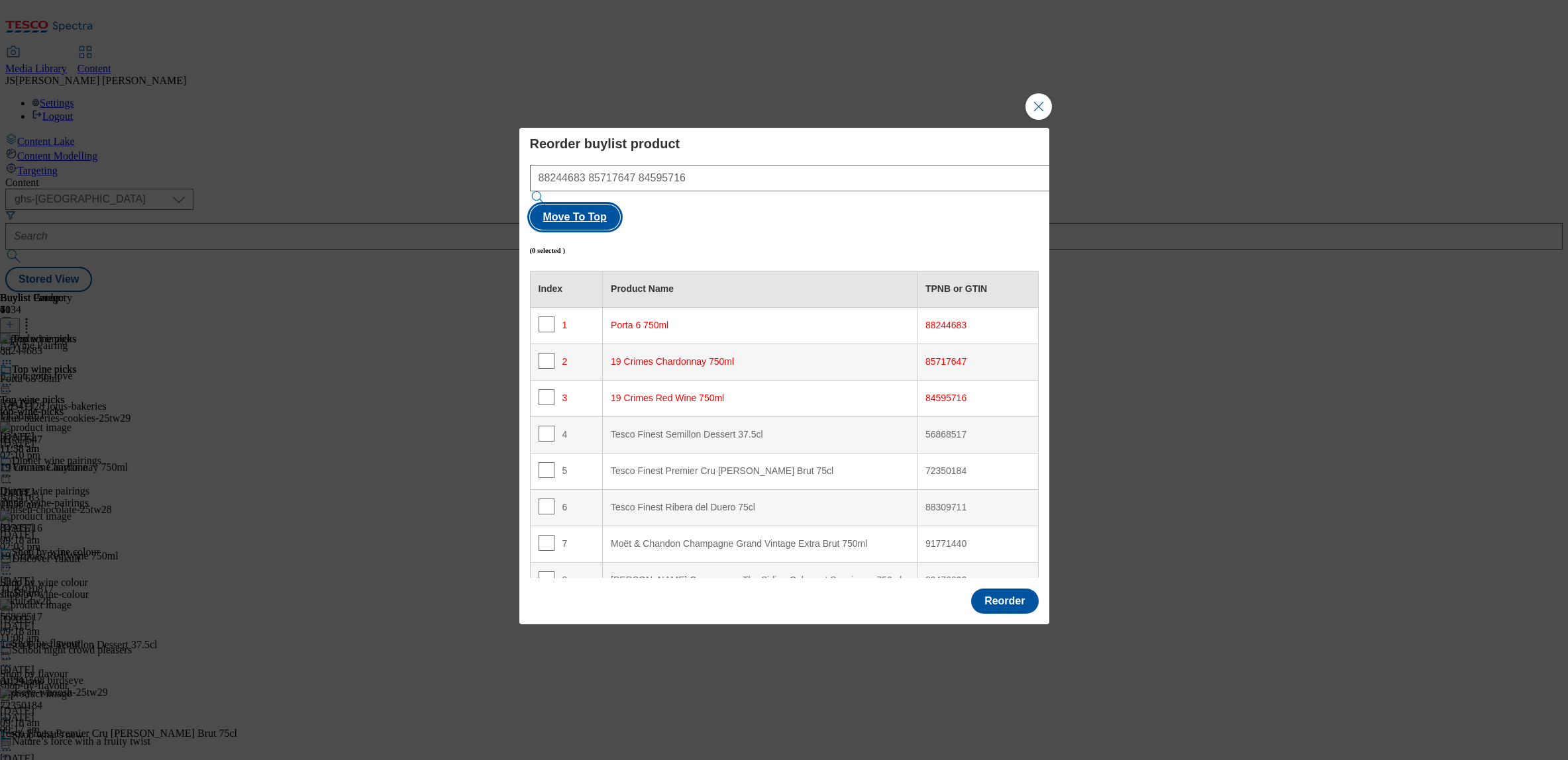
click at [620, 205] on button "Move To Top" at bounding box center [575, 217] width 90 height 25
checkbox input "true"
click at [1019, 589] on button "Reorder" at bounding box center [1004, 601] width 66 height 25
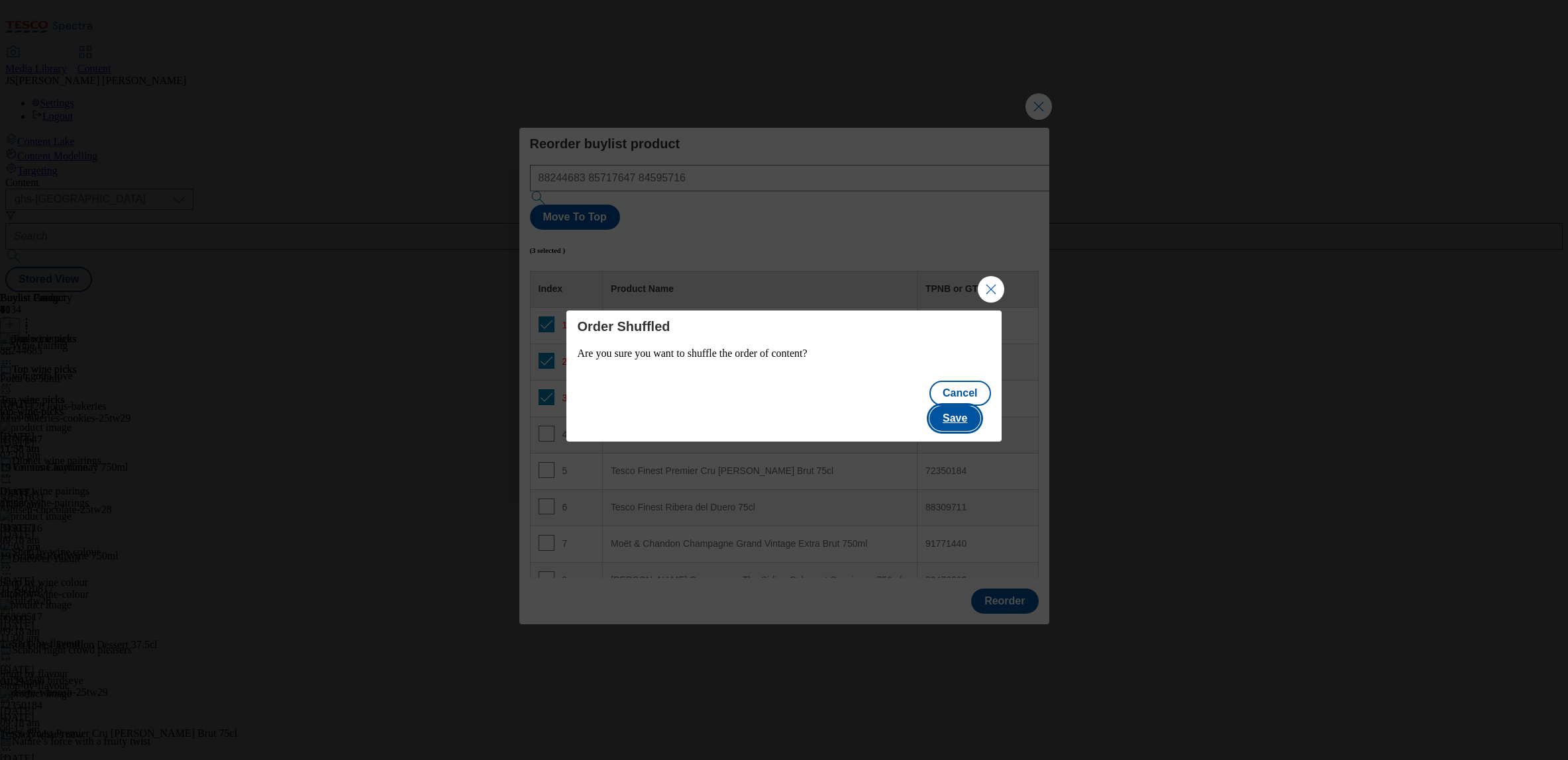
click at [973, 412] on button "Save" at bounding box center [955, 418] width 51 height 25
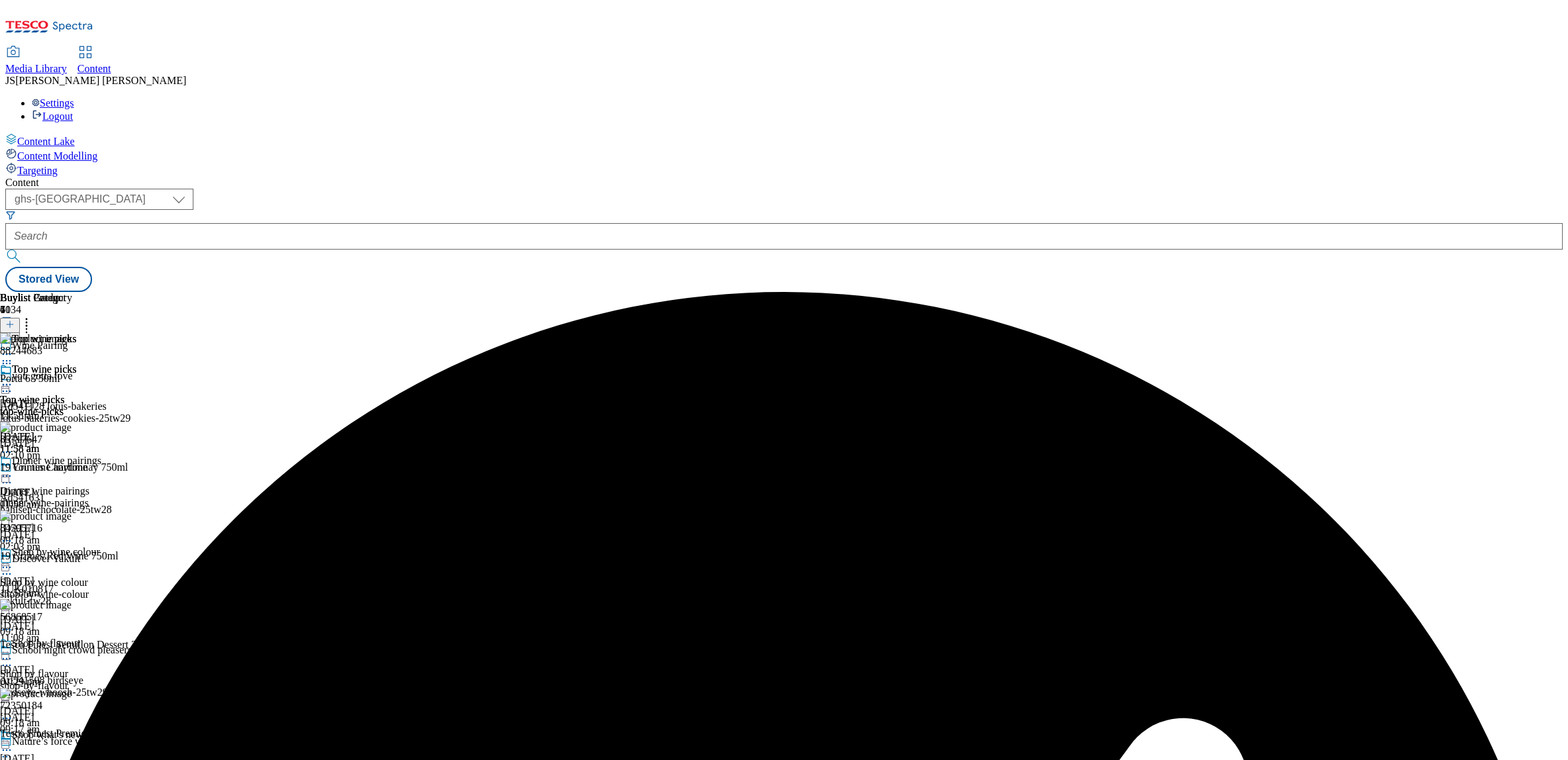
click at [13, 378] on icon at bounding box center [7, 385] width 13 height 13
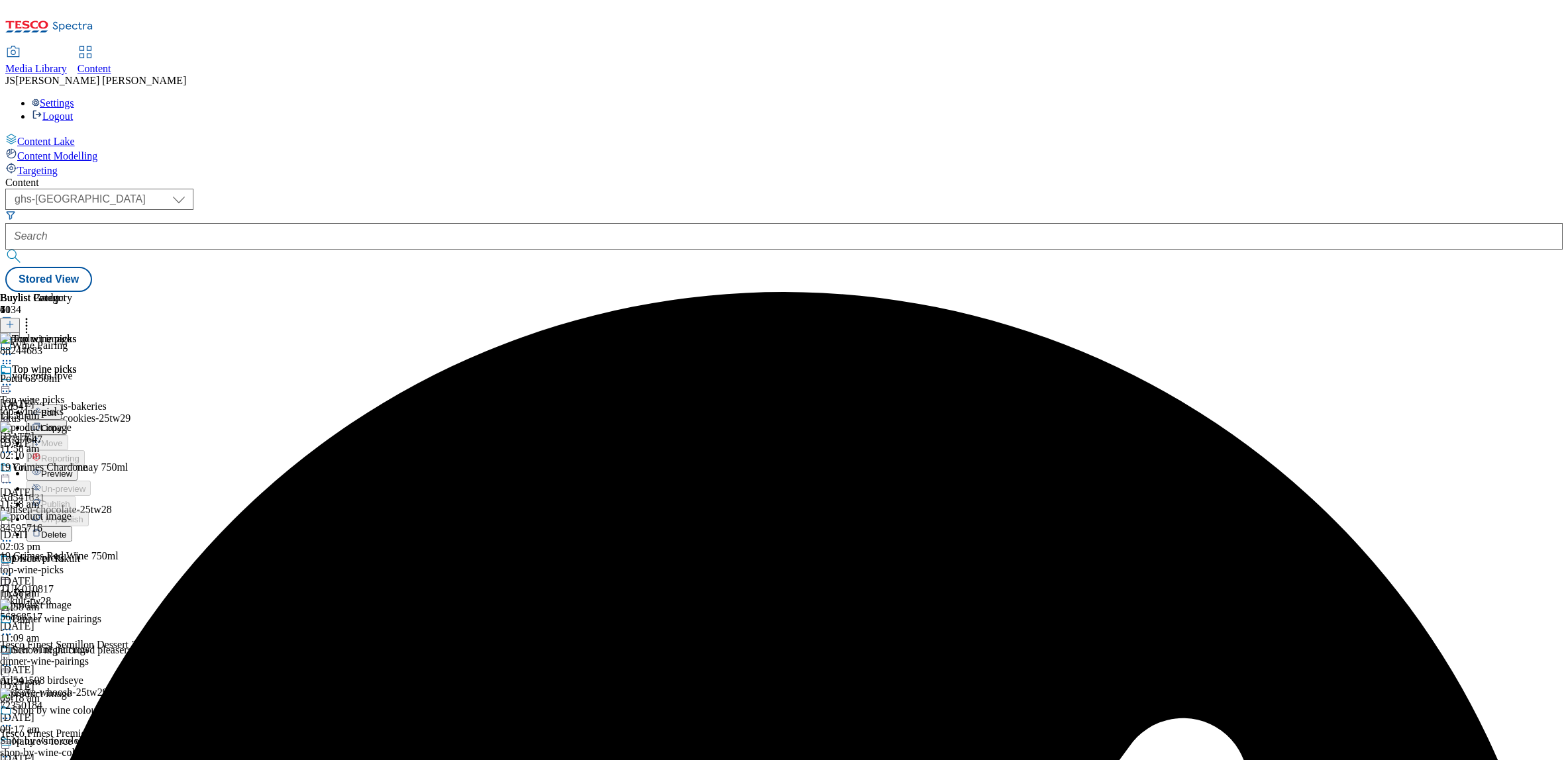
click at [56, 408] on span "Edit" at bounding box center [49, 413] width 15 height 10
select select "evergreen"
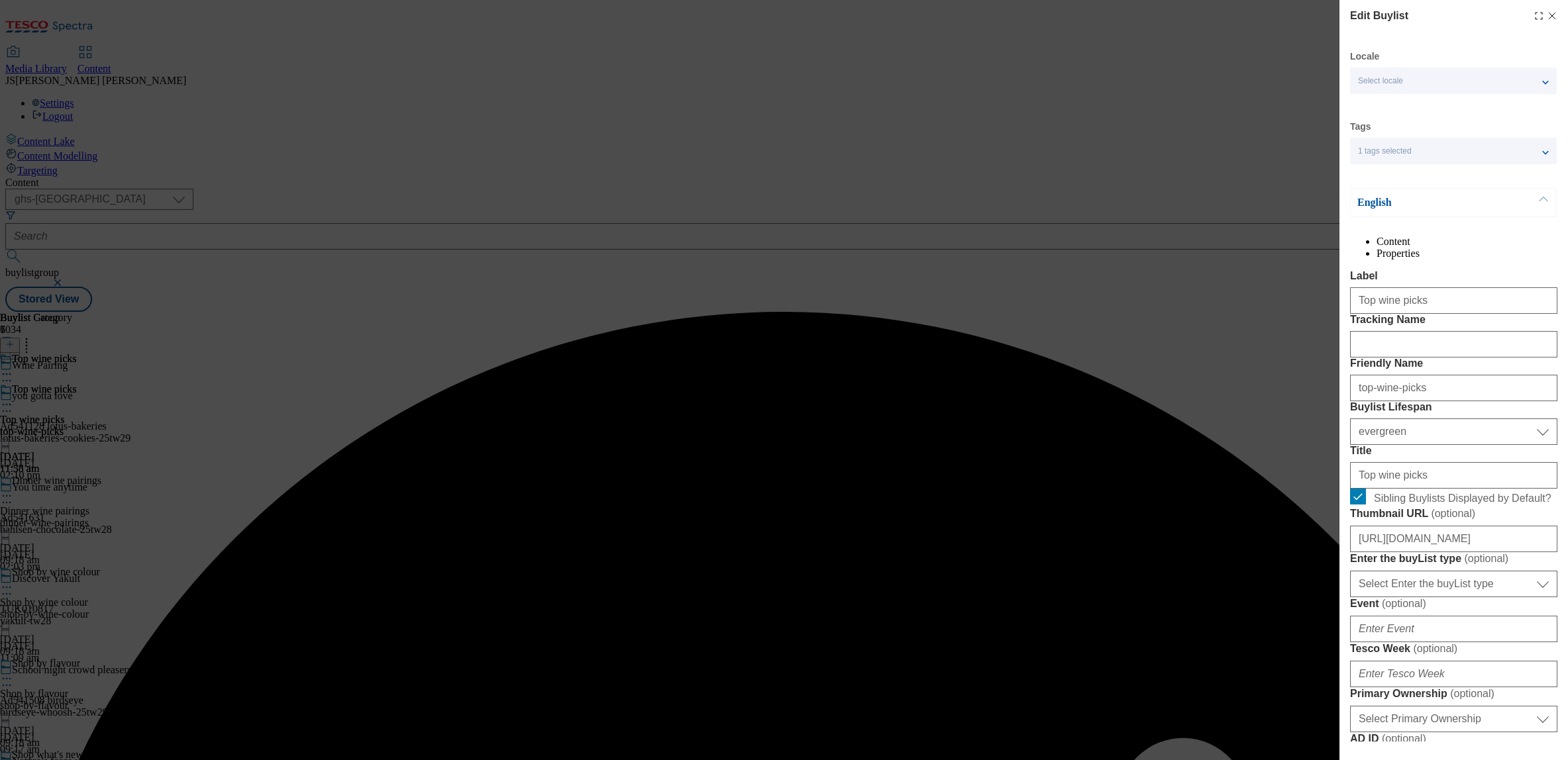
select select "Banner"
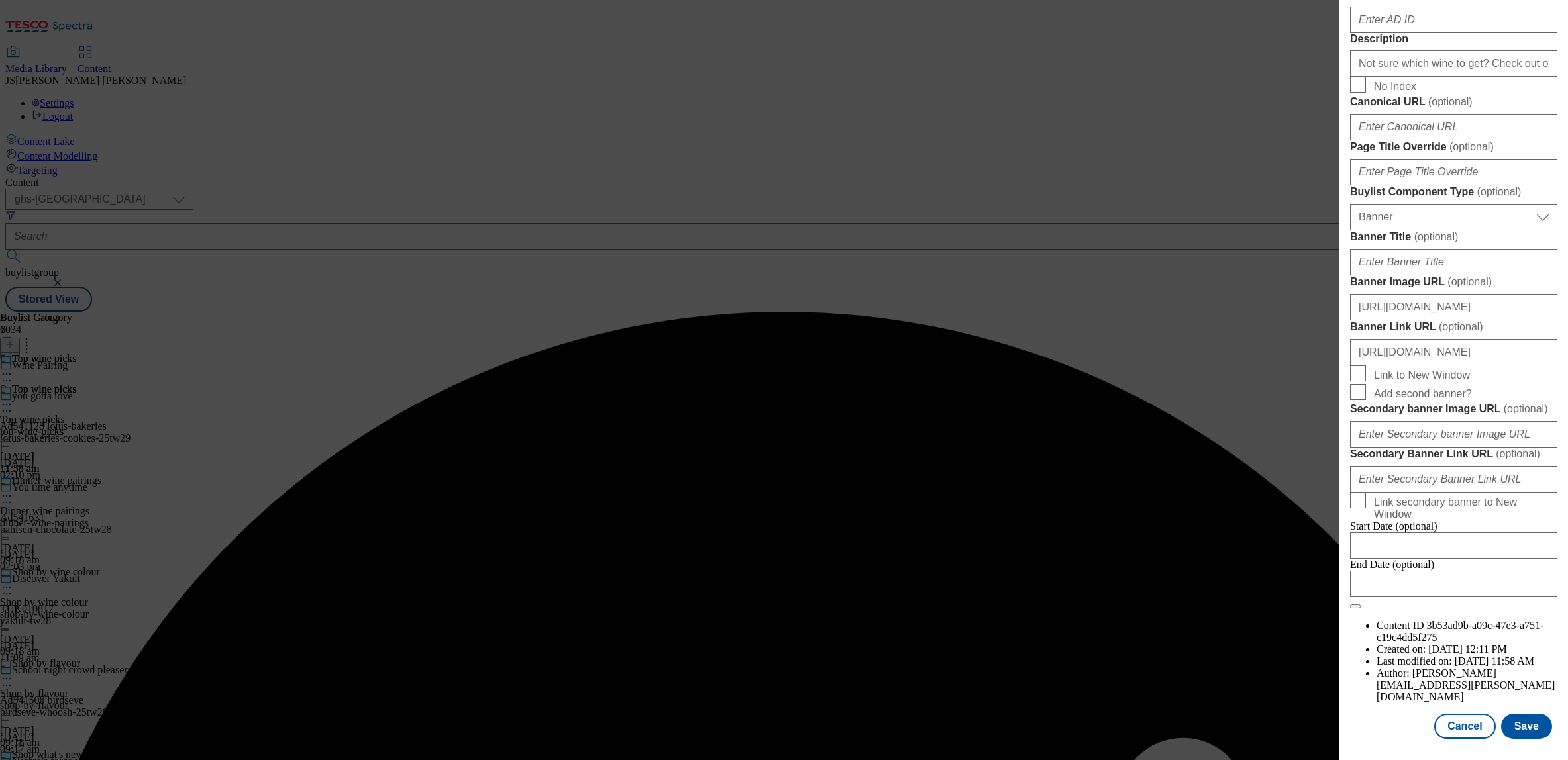
scroll to position [1226, 0]
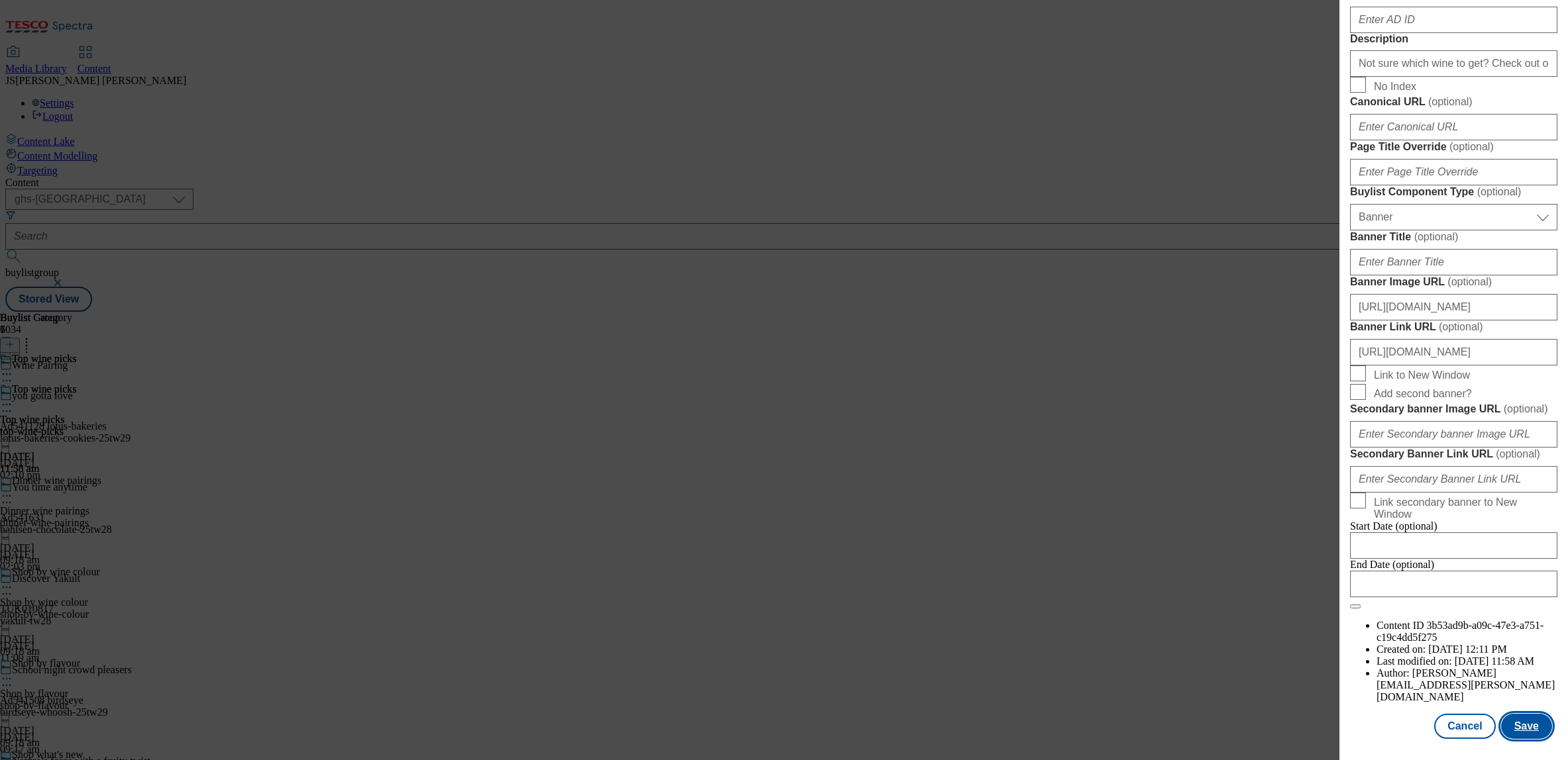
click at [1522, 733] on button "Save" at bounding box center [1526, 726] width 51 height 25
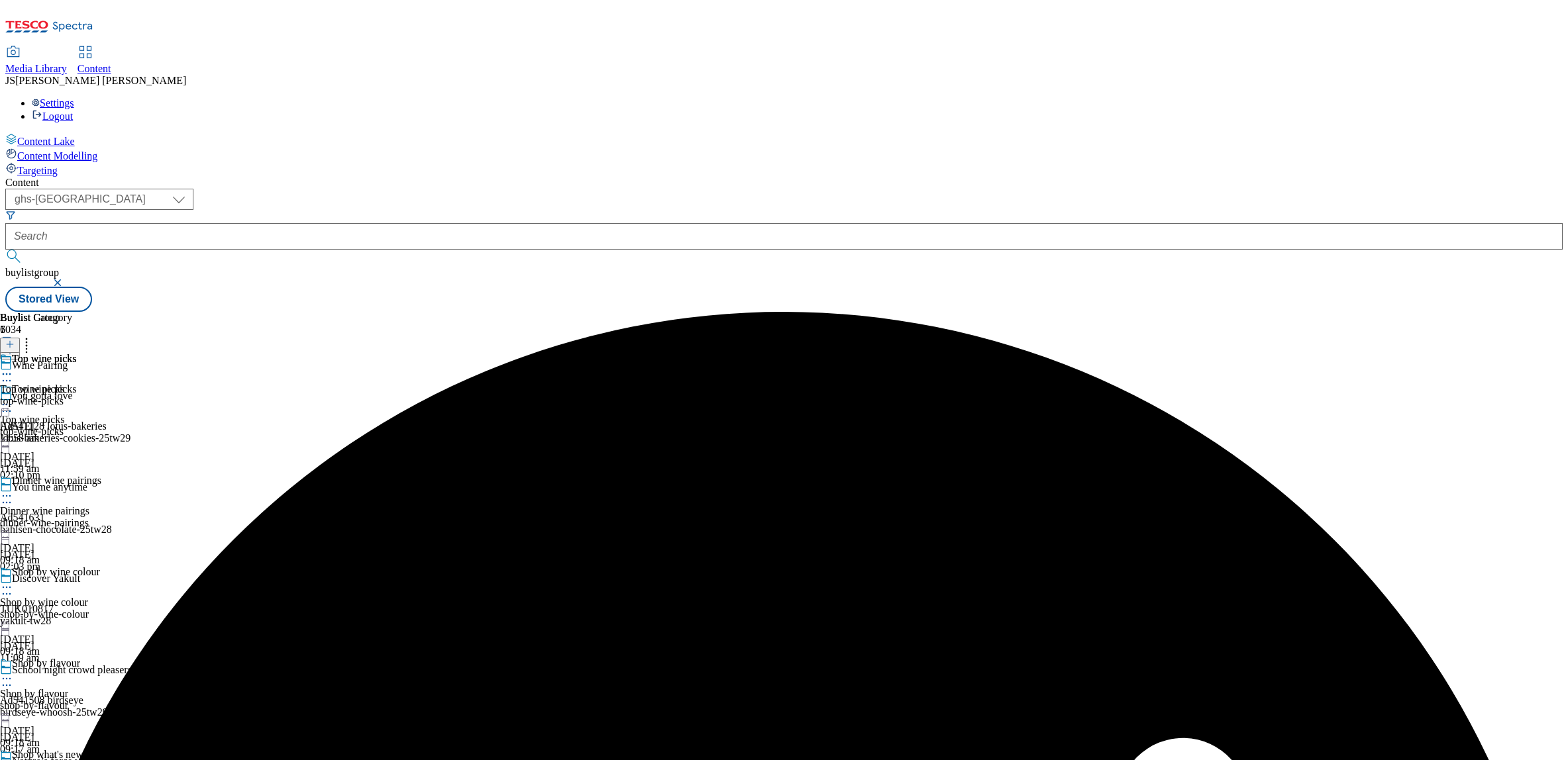
click at [13, 398] on icon at bounding box center [7, 404] width 13 height 13
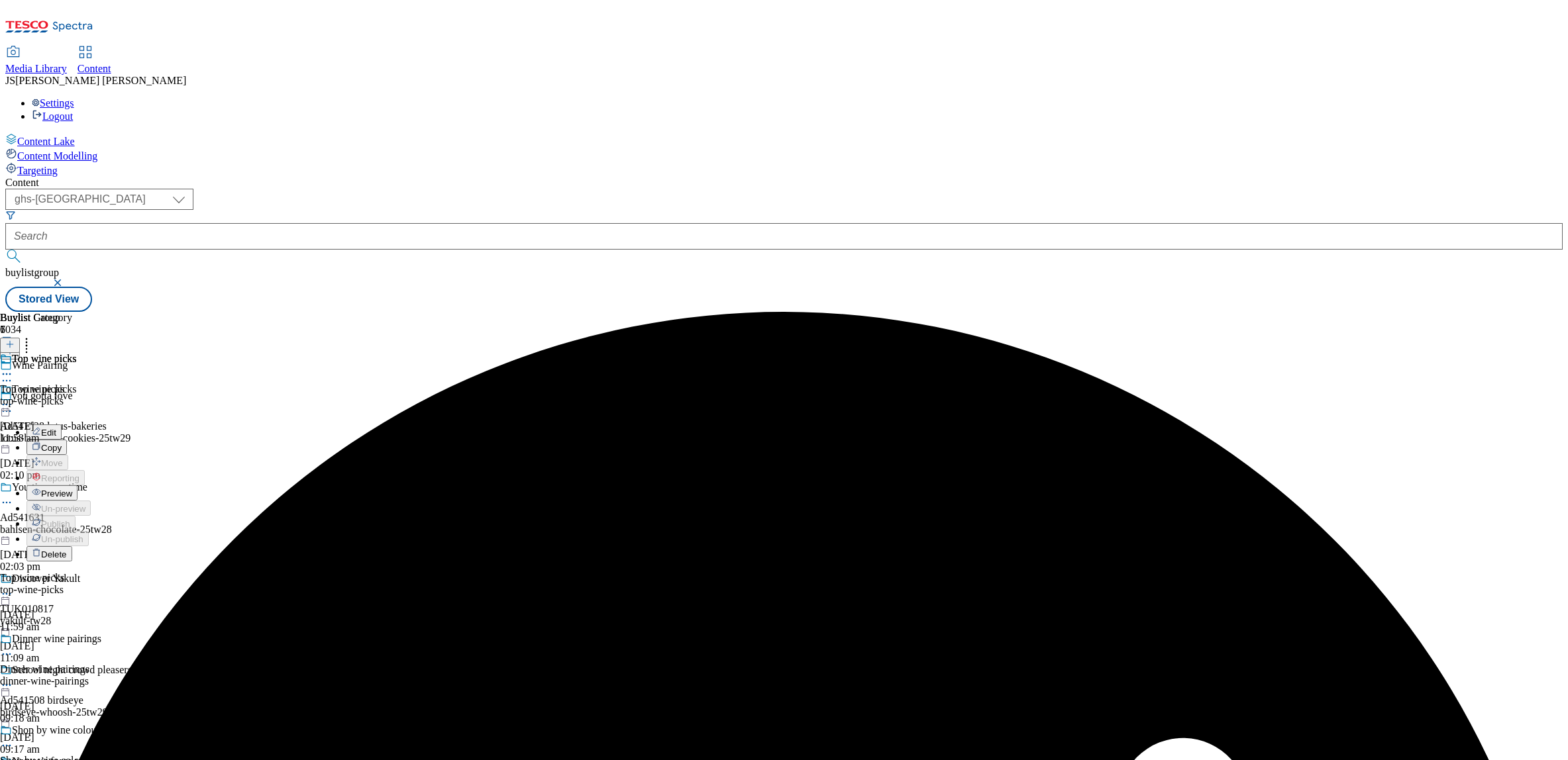
click at [72, 489] on span "Preview" at bounding box center [56, 493] width 31 height 10
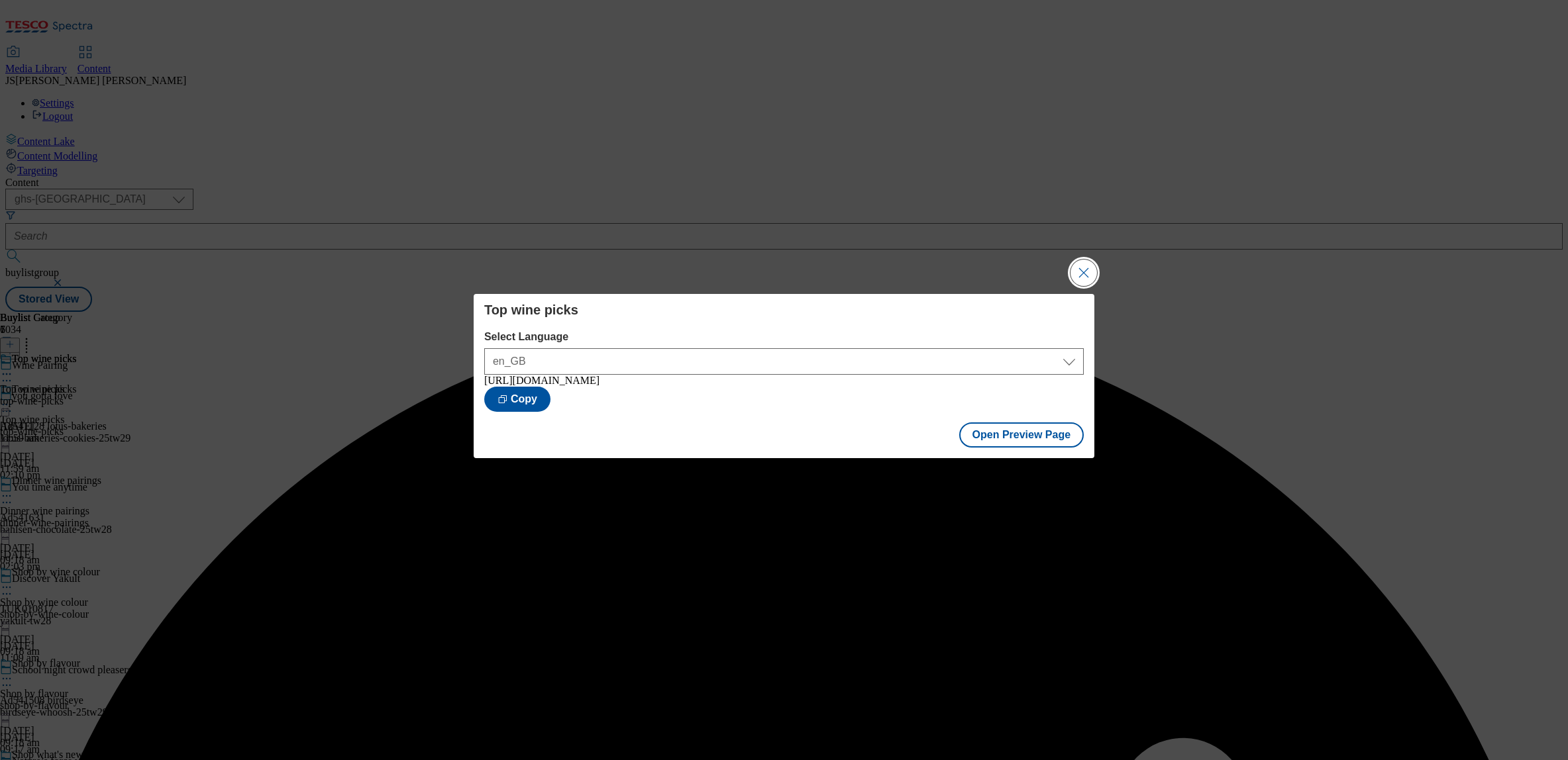
click at [1081, 269] on button "Close Modal" at bounding box center [1083, 272] width 26 height 26
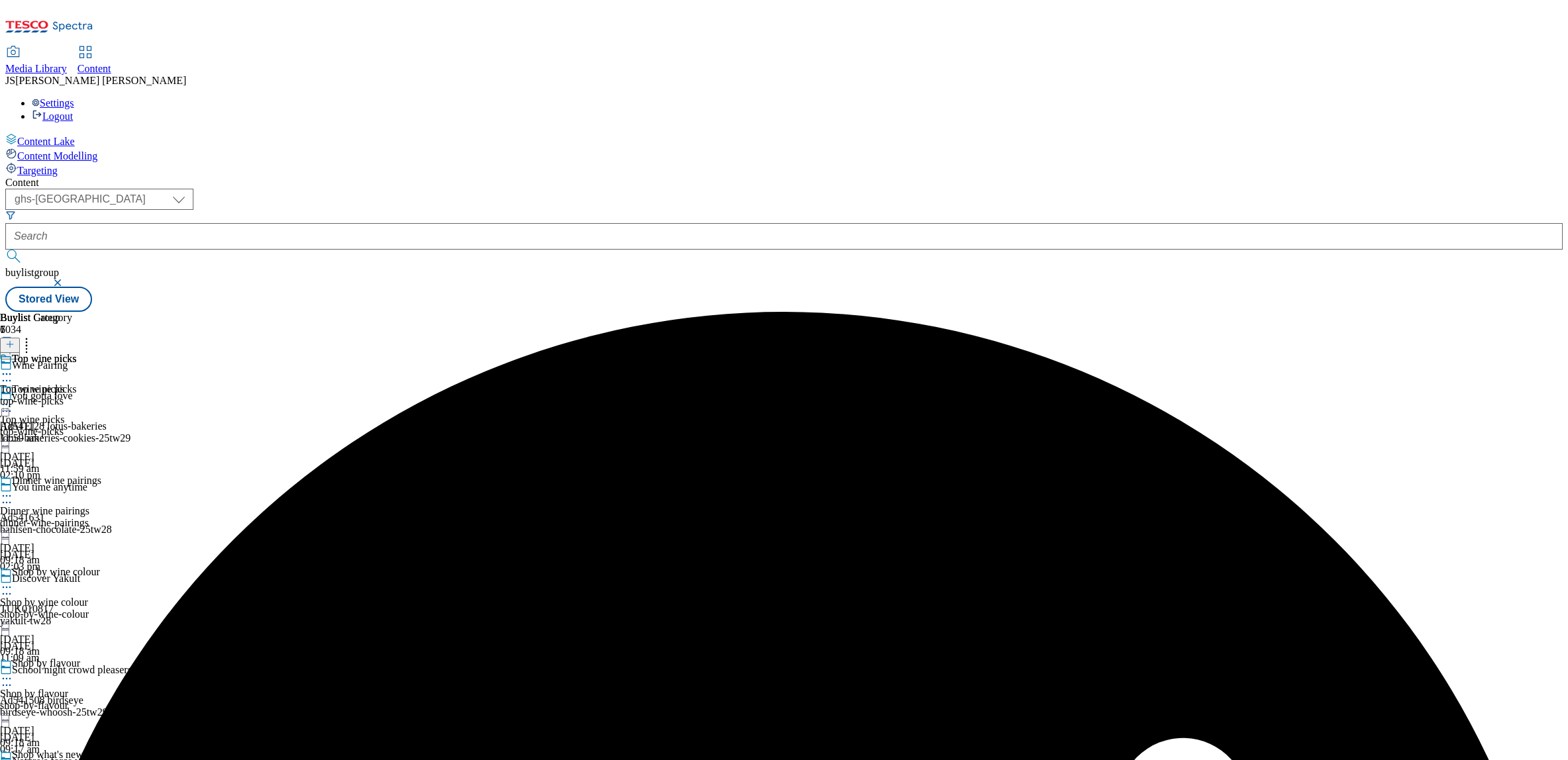
click at [5, 404] on circle at bounding box center [4, 405] width 2 height 2
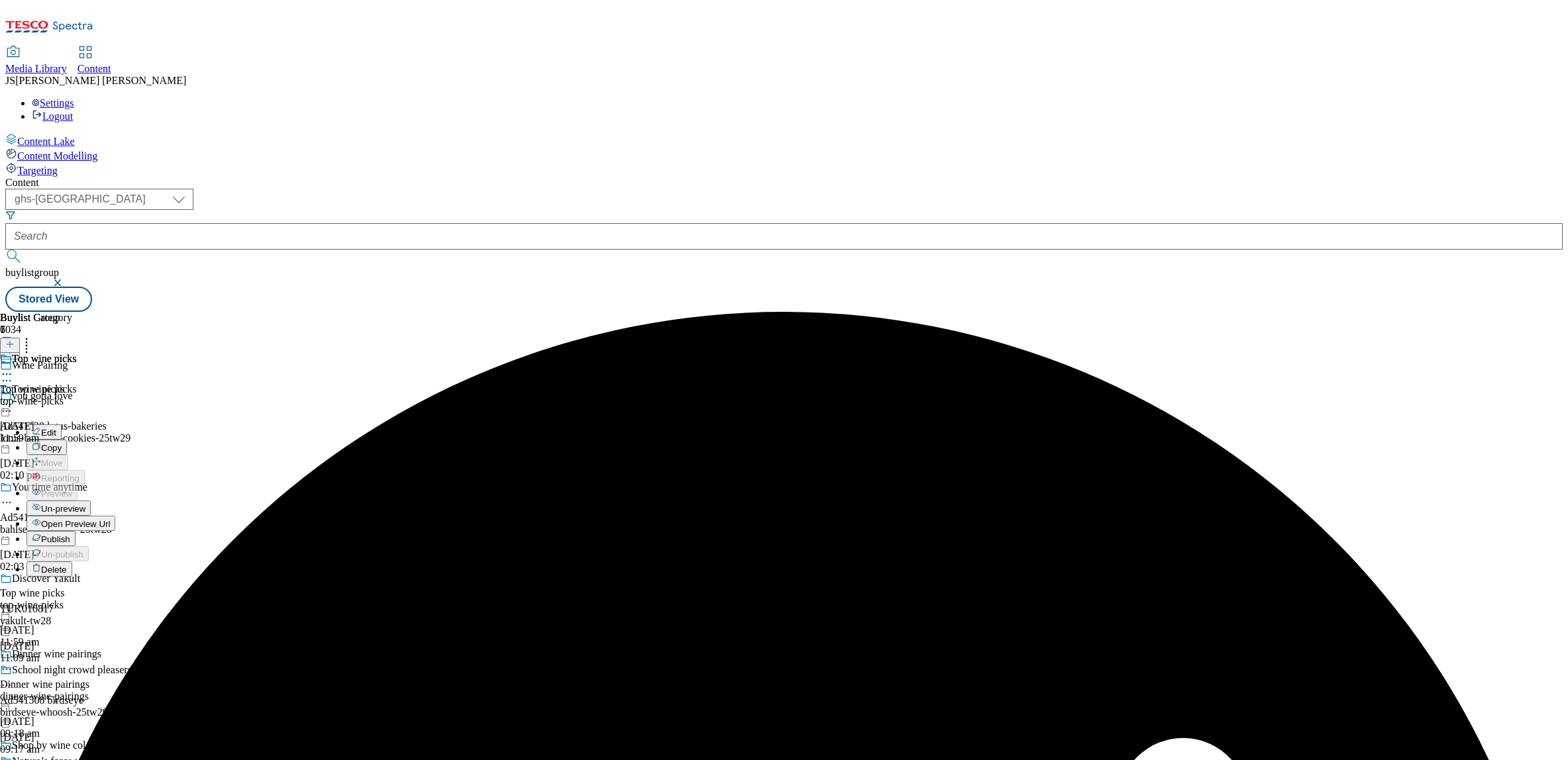
click at [70, 534] on span "Publish" at bounding box center [55, 539] width 29 height 10
